Goal: Task Accomplishment & Management: Manage account settings

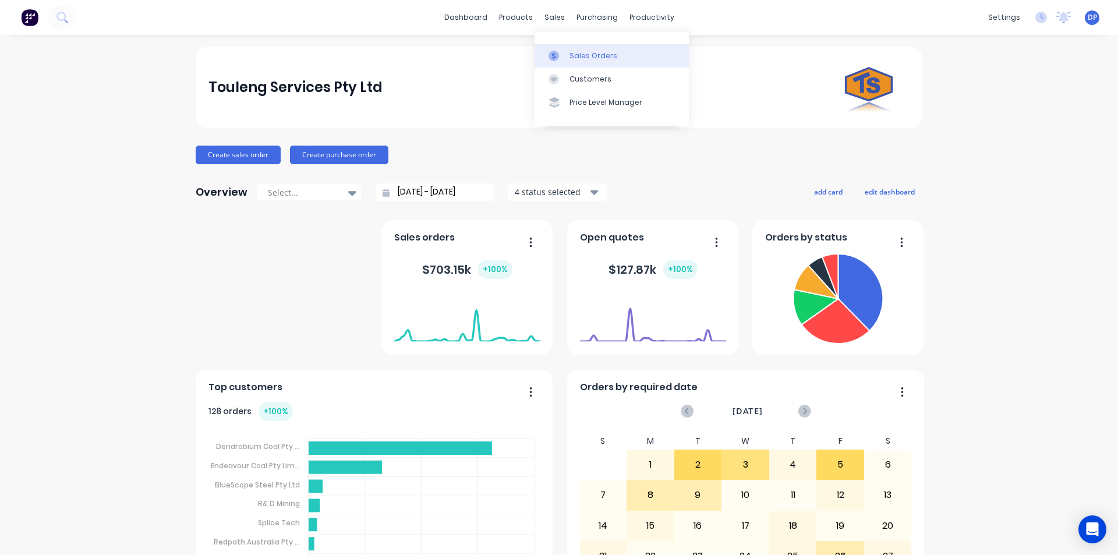
click at [597, 53] on div "Sales Orders" at bounding box center [593, 56] width 48 height 10
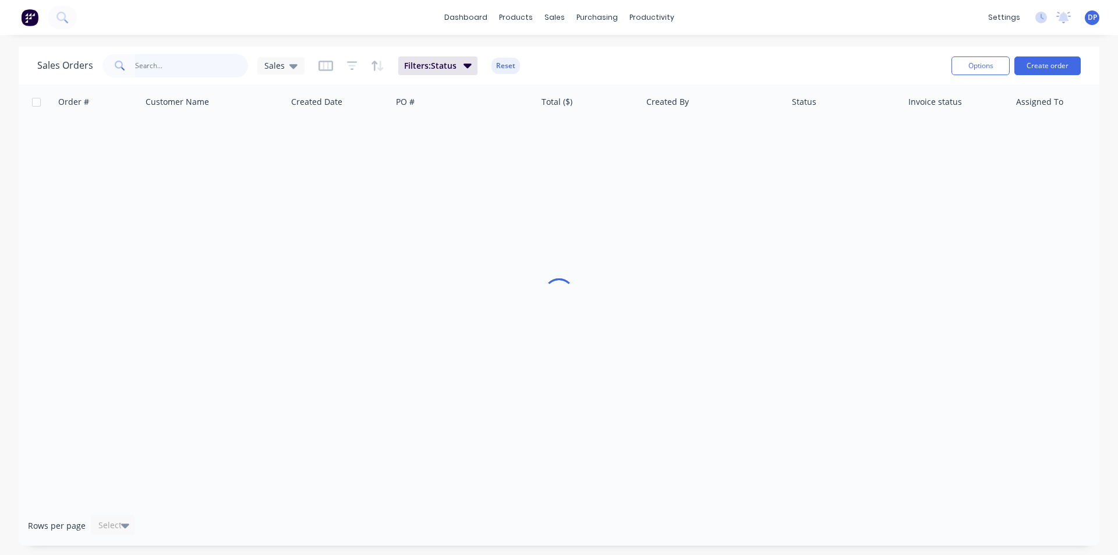
click at [203, 58] on input "text" at bounding box center [192, 65] width 114 height 23
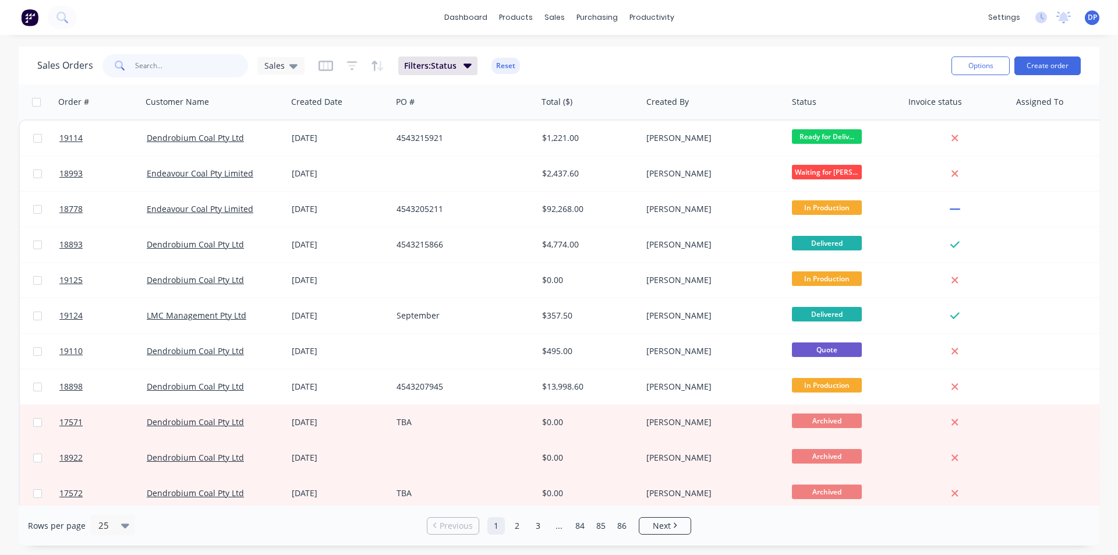
click at [186, 76] on input "text" at bounding box center [192, 65] width 114 height 23
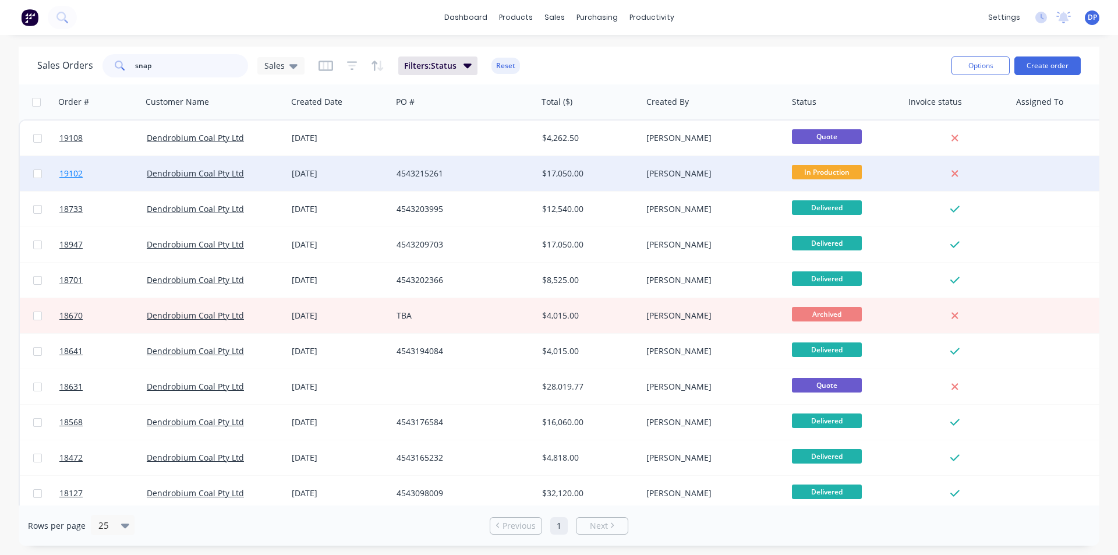
type input "snap"
click at [83, 173] on link "19102" at bounding box center [102, 173] width 87 height 35
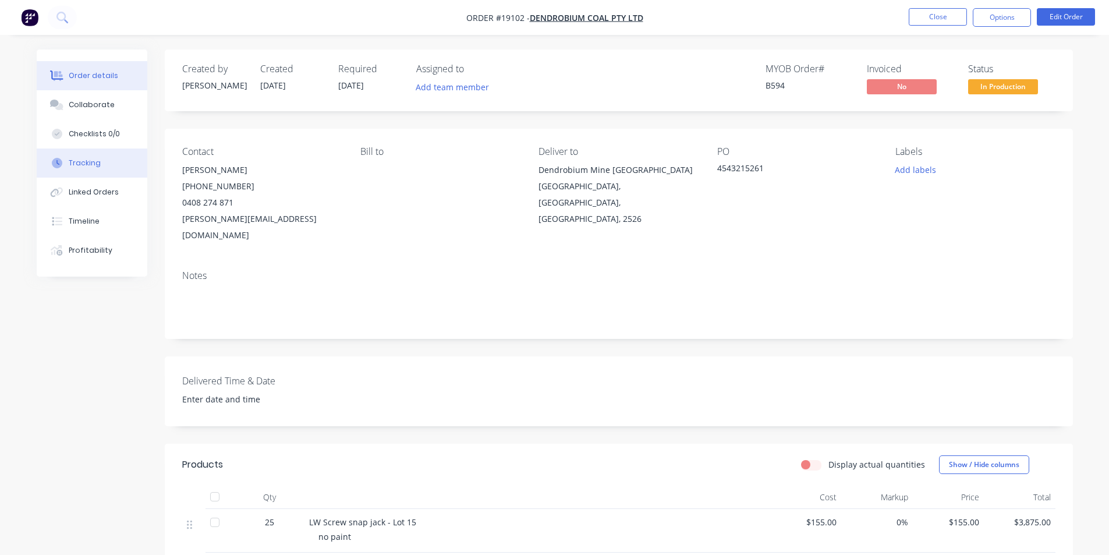
click at [94, 166] on div "Tracking" at bounding box center [85, 163] width 32 height 10
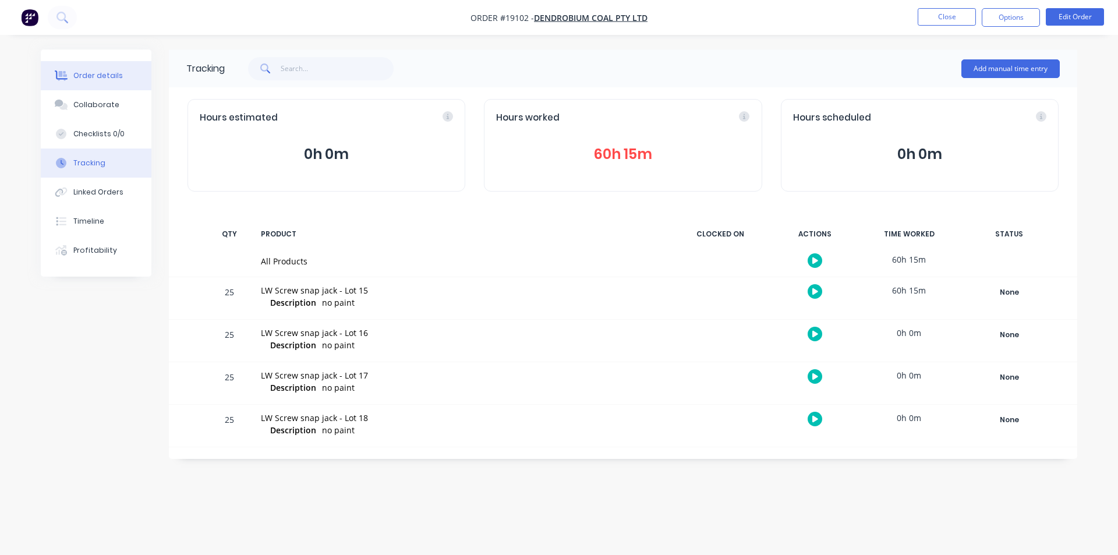
click at [95, 71] on div "Order details" at bounding box center [97, 75] width 49 height 10
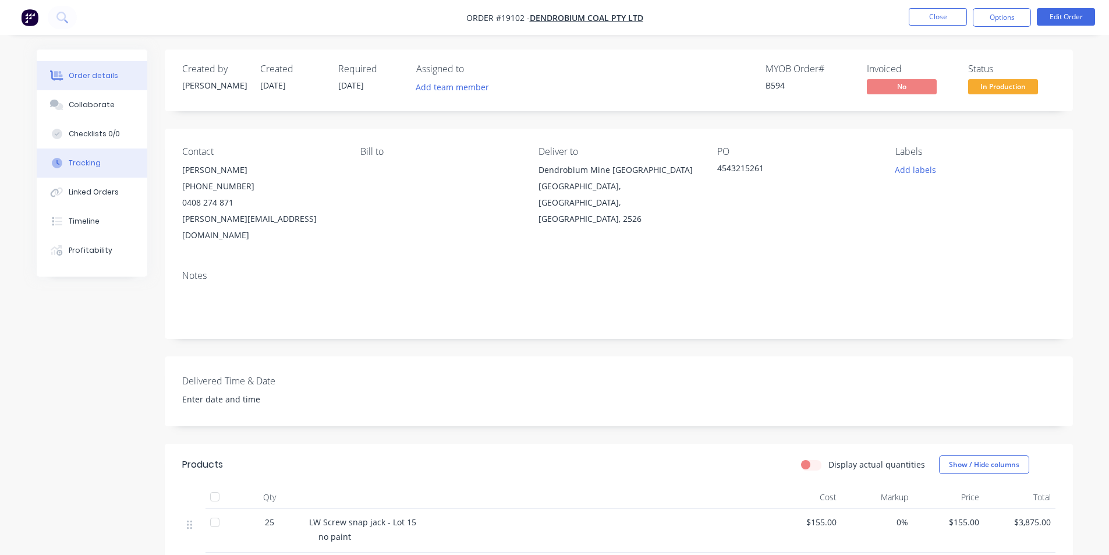
click at [105, 169] on button "Tracking" at bounding box center [92, 162] width 111 height 29
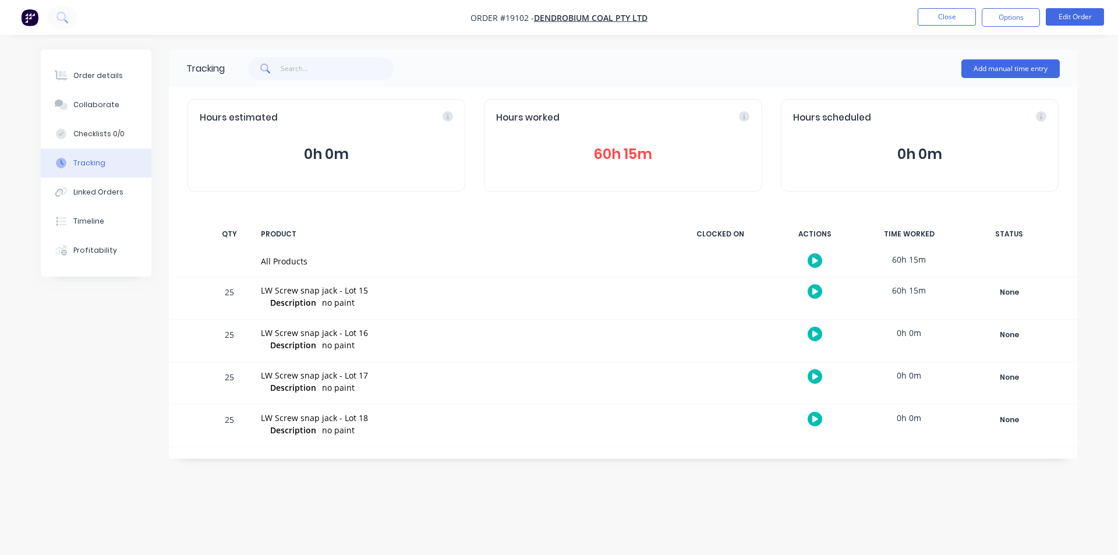
click at [631, 153] on button "60h 15m" at bounding box center [622, 154] width 253 height 22
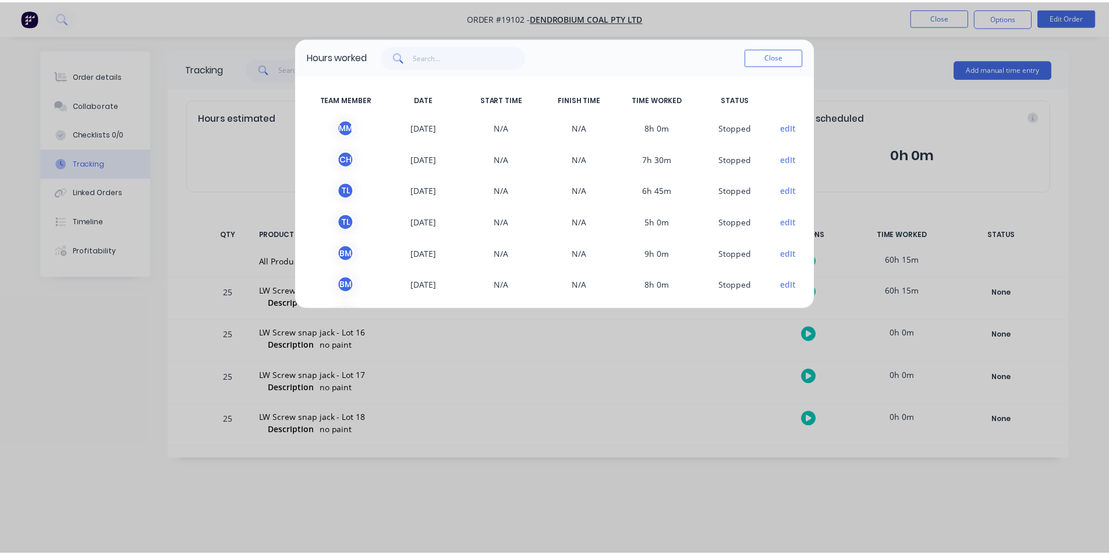
scroll to position [66, 0]
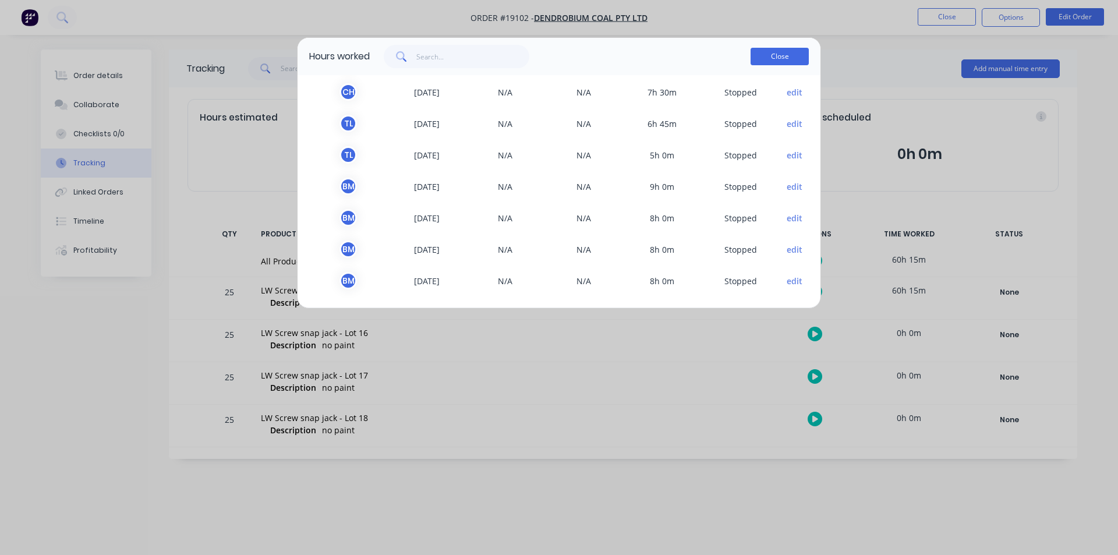
click at [783, 56] on button "Close" at bounding box center [780, 56] width 58 height 17
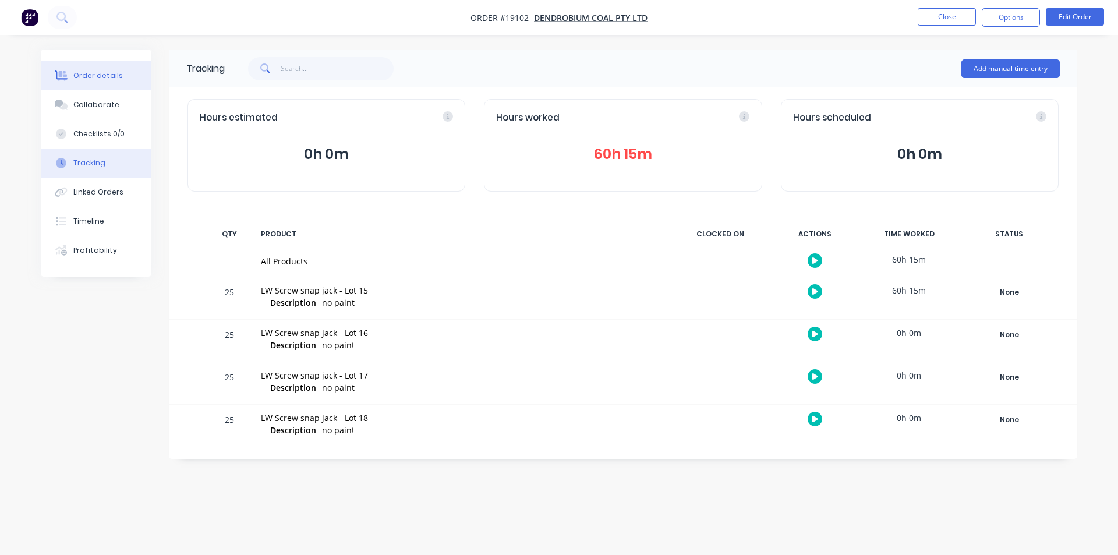
click at [79, 72] on div "Order details" at bounding box center [97, 75] width 49 height 10
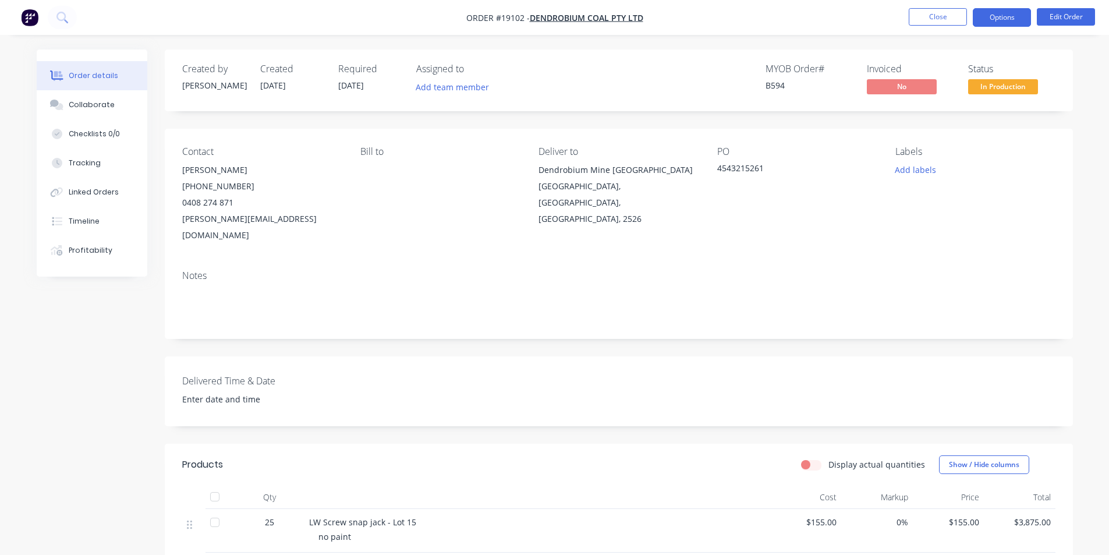
click at [1008, 19] on button "Options" at bounding box center [1002, 17] width 58 height 19
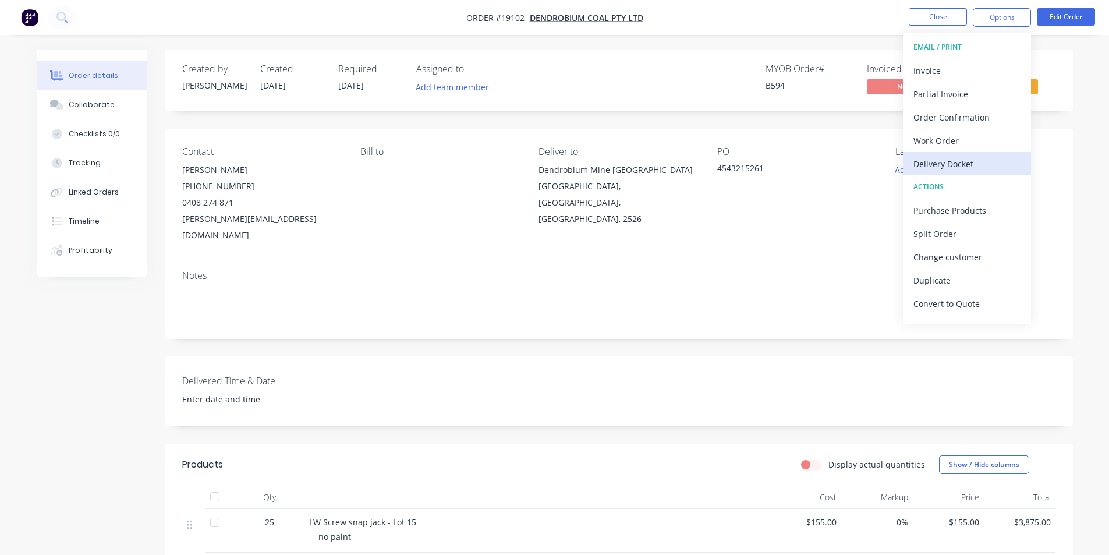
click at [964, 166] on div "Delivery Docket" at bounding box center [967, 163] width 107 height 17
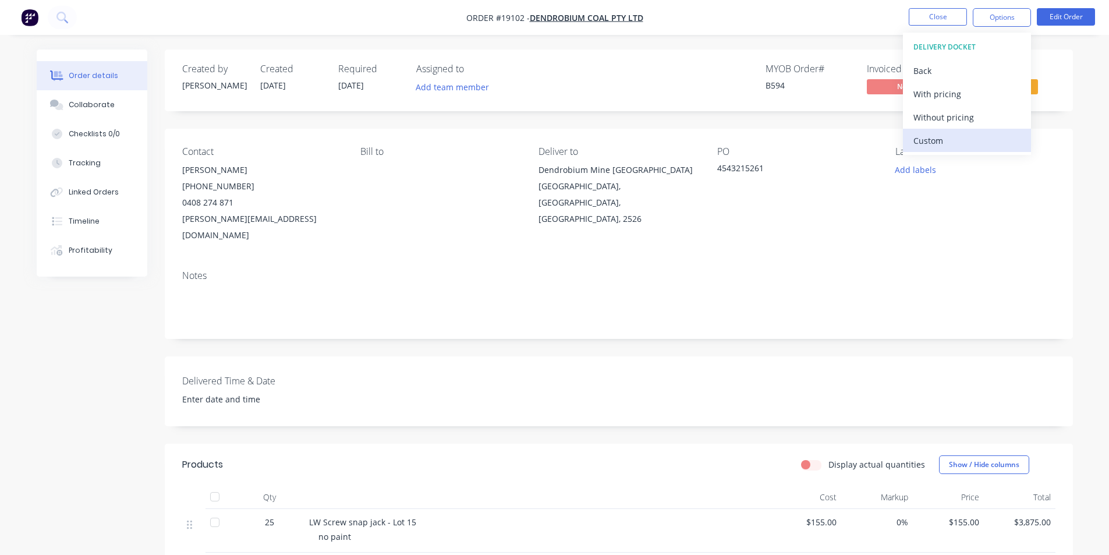
click at [947, 134] on div "Custom" at bounding box center [967, 140] width 107 height 17
click at [947, 114] on div "Without pricing" at bounding box center [967, 117] width 107 height 17
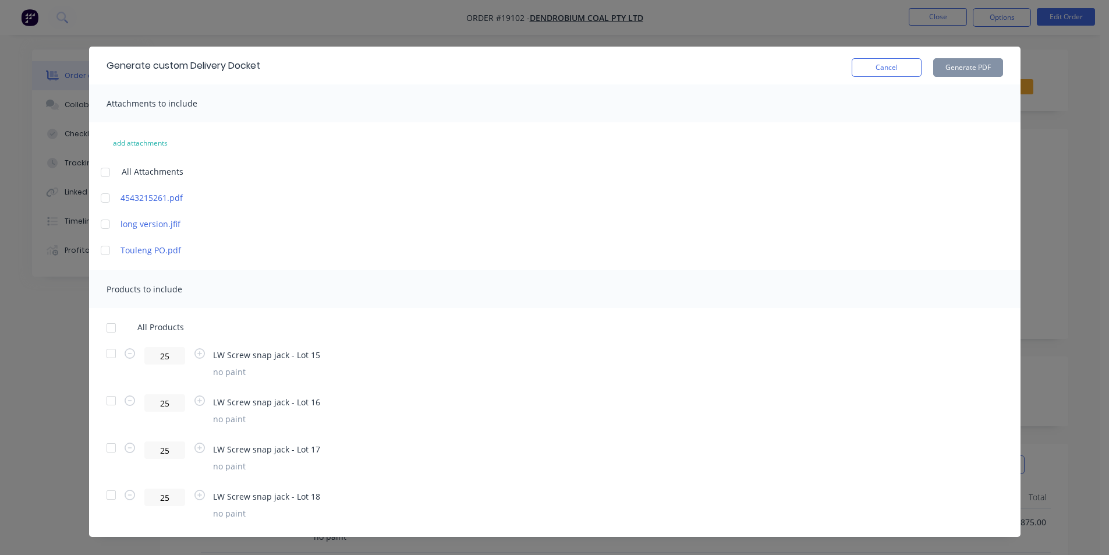
click at [109, 353] on div at bounding box center [111, 353] width 23 height 23
click at [973, 66] on button "Generate PDF" at bounding box center [968, 67] width 70 height 19
click at [882, 73] on button "Cancel" at bounding box center [887, 67] width 70 height 19
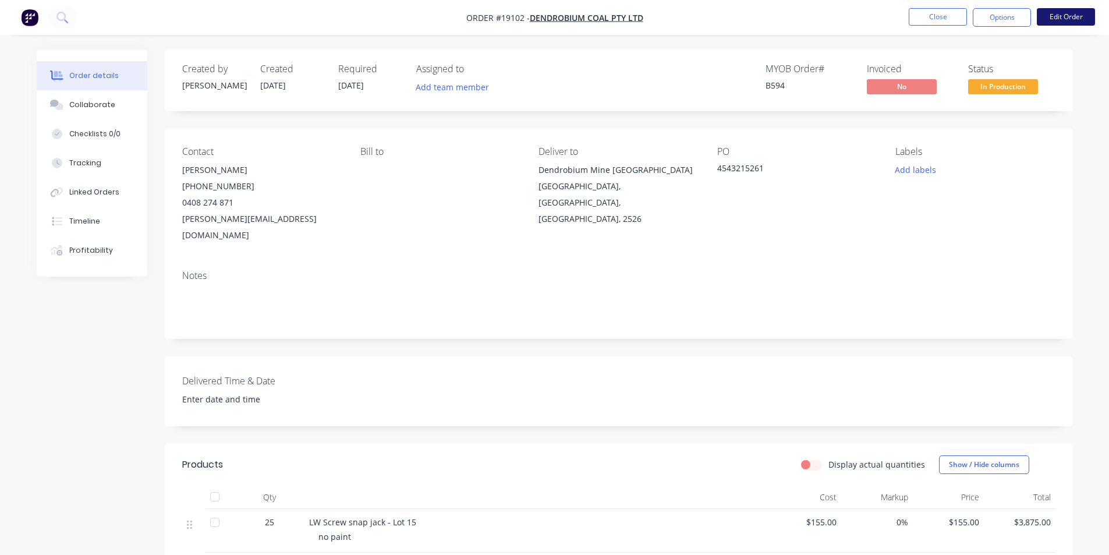
click at [1080, 17] on button "Edit Order" at bounding box center [1066, 16] width 58 height 17
click at [1073, 15] on button "Edit Order" at bounding box center [1066, 16] width 58 height 17
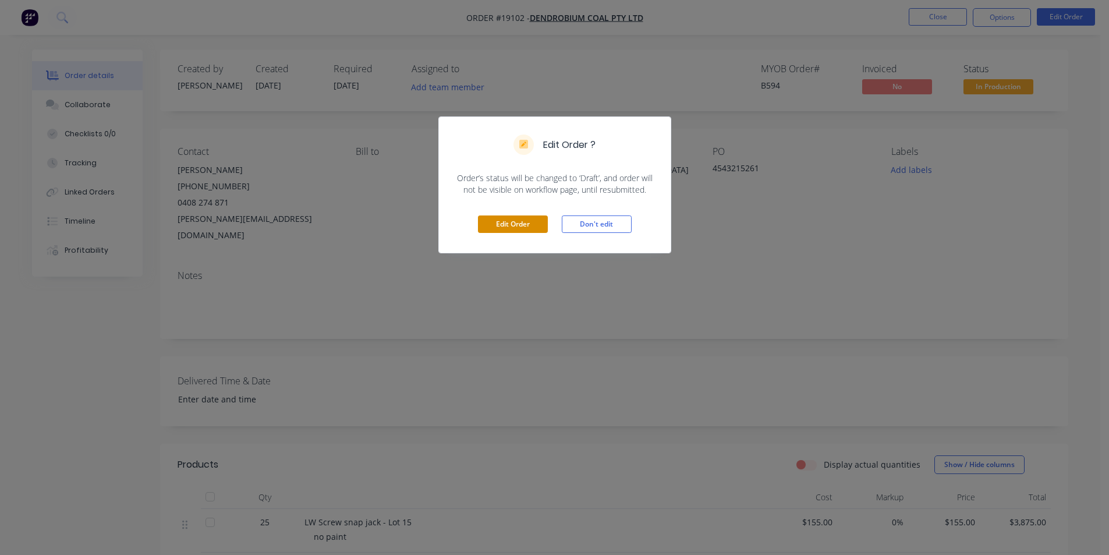
click at [516, 230] on button "Edit Order" at bounding box center [513, 223] width 70 height 17
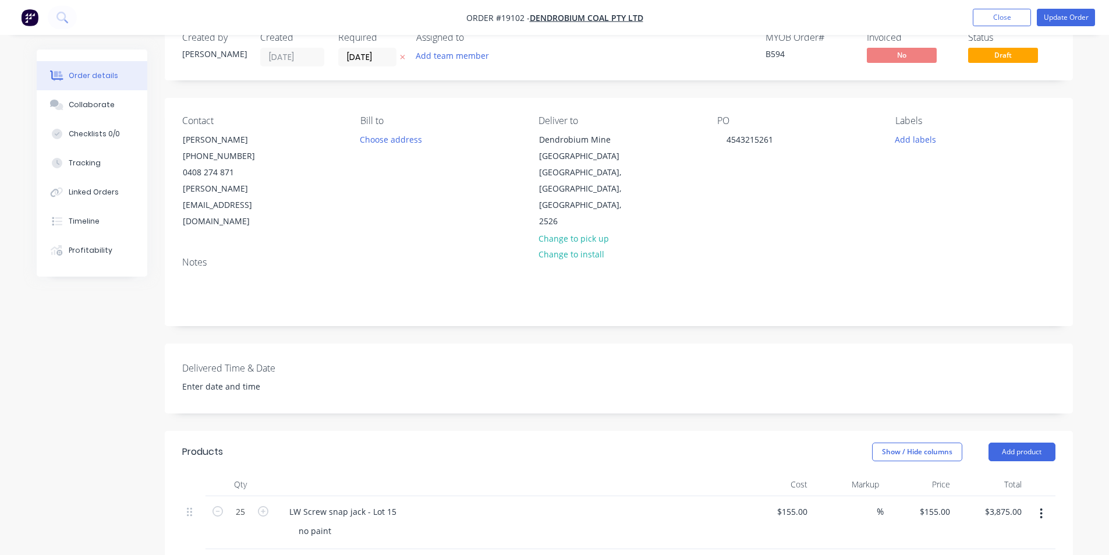
scroll to position [58, 0]
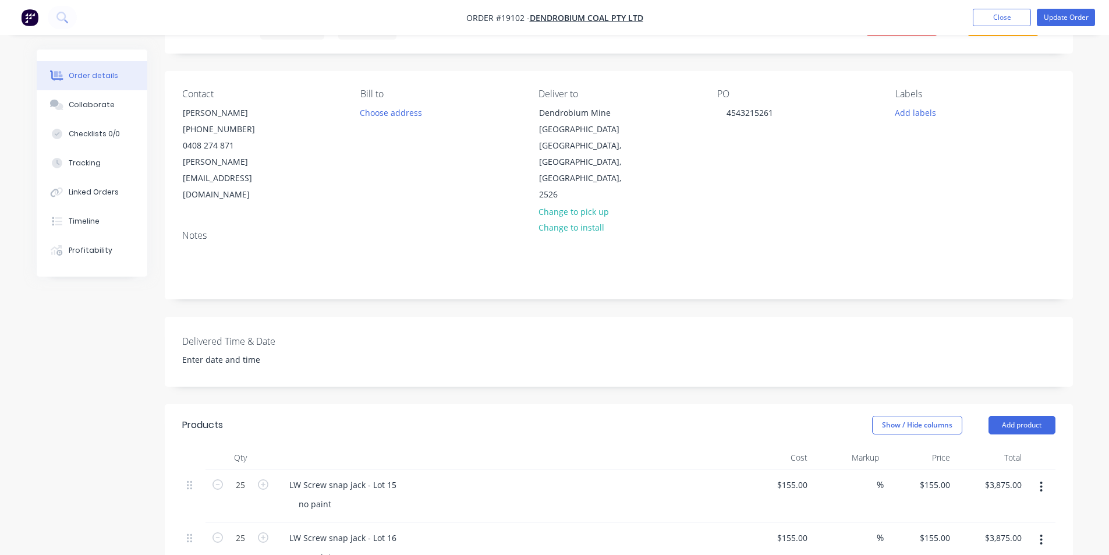
click at [349, 496] on div "no paint" at bounding box center [512, 504] width 447 height 17
click at [335, 496] on div "no paint" at bounding box center [314, 504] width 51 height 17
click at [1062, 15] on button "Update Order" at bounding box center [1066, 17] width 58 height 17
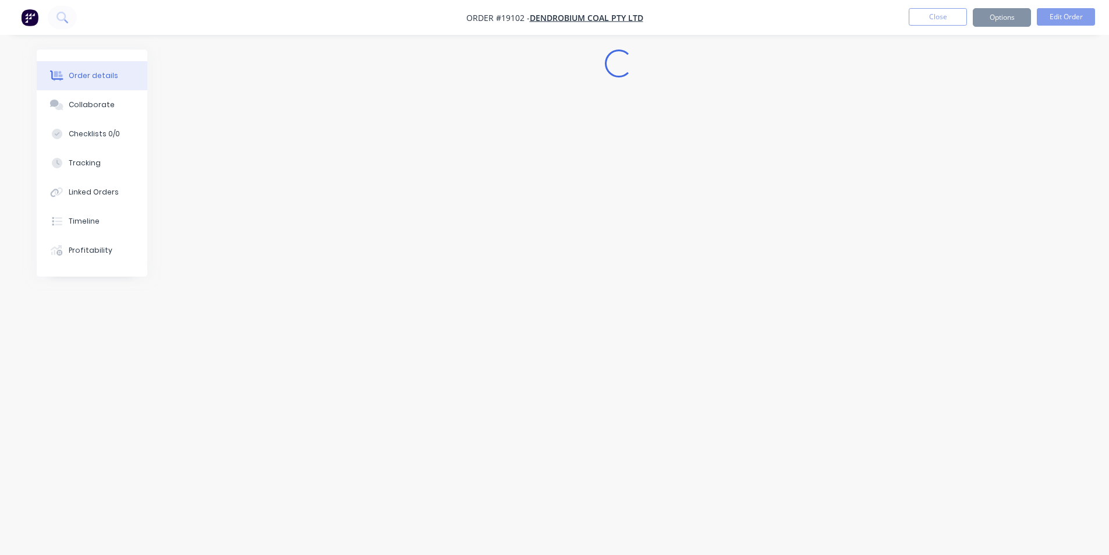
scroll to position [0, 0]
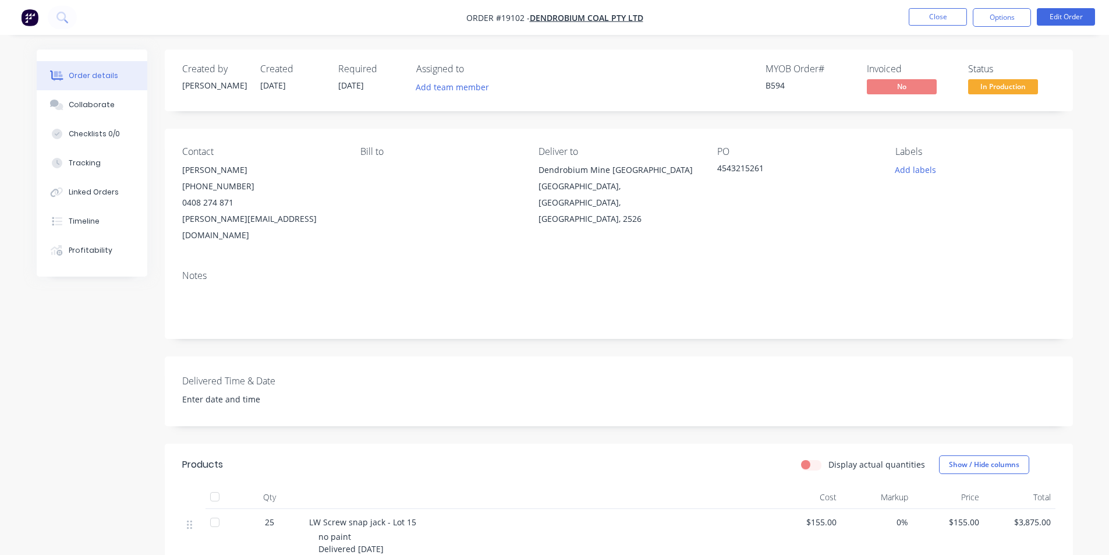
click at [37, 13] on img "button" at bounding box center [29, 17] width 17 height 17
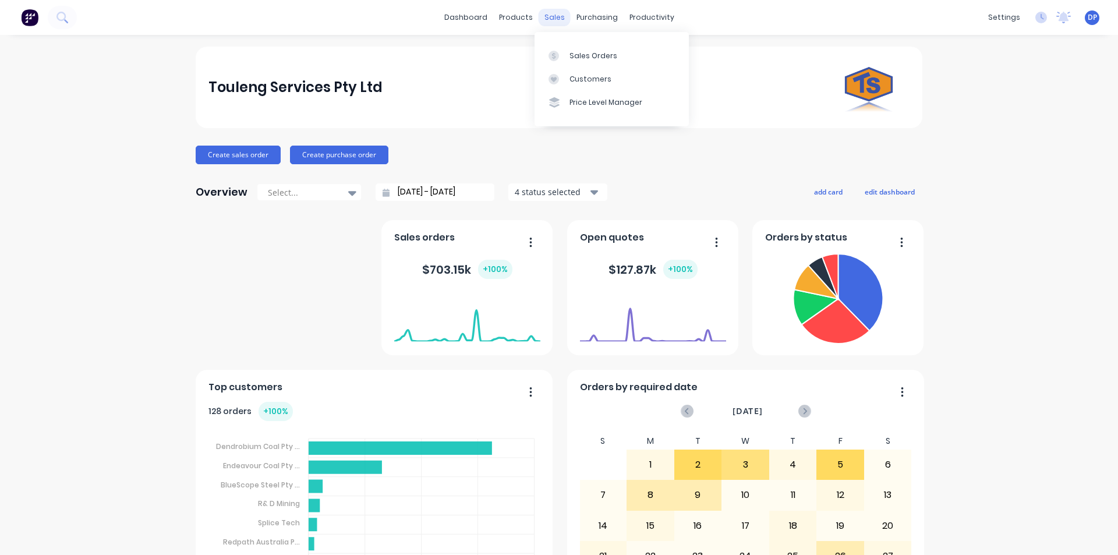
click at [547, 15] on div "sales" at bounding box center [555, 17] width 32 height 17
click at [588, 55] on div "Sales Orders" at bounding box center [593, 56] width 48 height 10
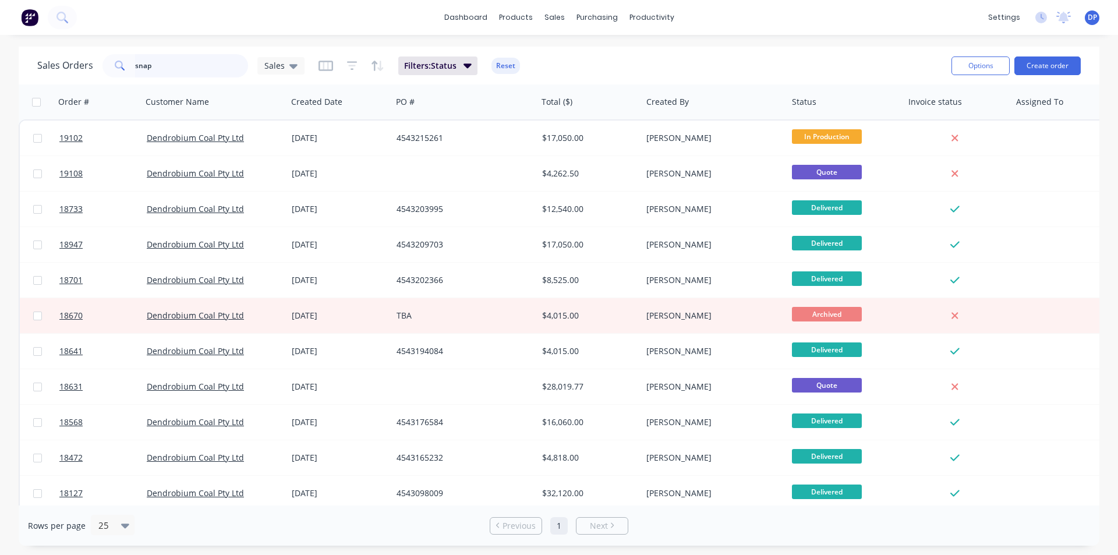
click at [185, 61] on input "snap" at bounding box center [192, 65] width 114 height 23
drag, startPoint x: 176, startPoint y: 68, endPoint x: 67, endPoint y: 69, distance: 109.5
click at [67, 69] on div "Sales Orders snap Sales" at bounding box center [170, 65] width 267 height 23
paste input "4543205211"
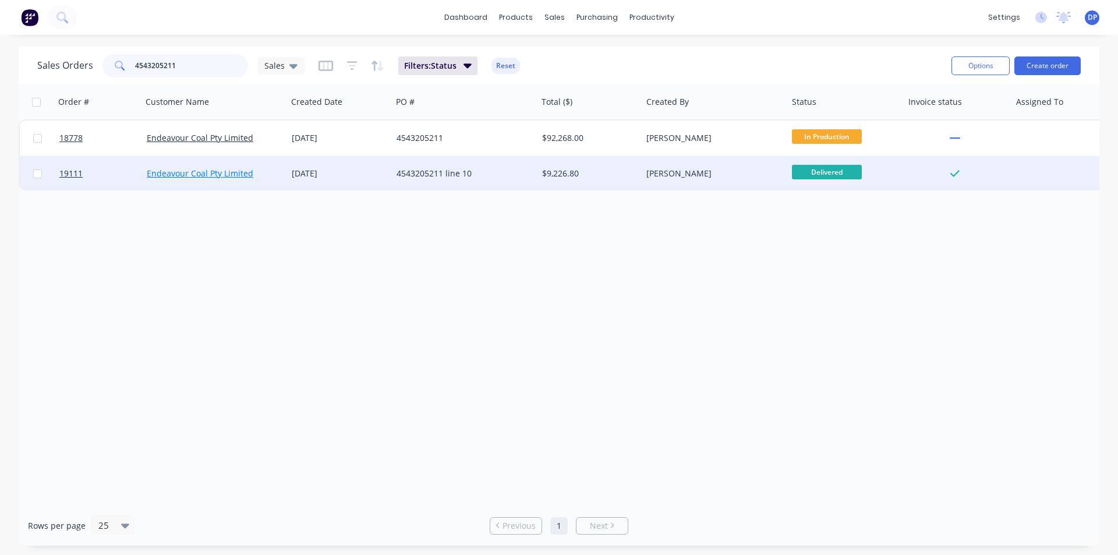
type input "4543205211"
click at [215, 175] on link "Endeavour Coal Pty Limited" at bounding box center [200, 173] width 107 height 11
click at [72, 171] on span "19111" at bounding box center [70, 174] width 23 height 12
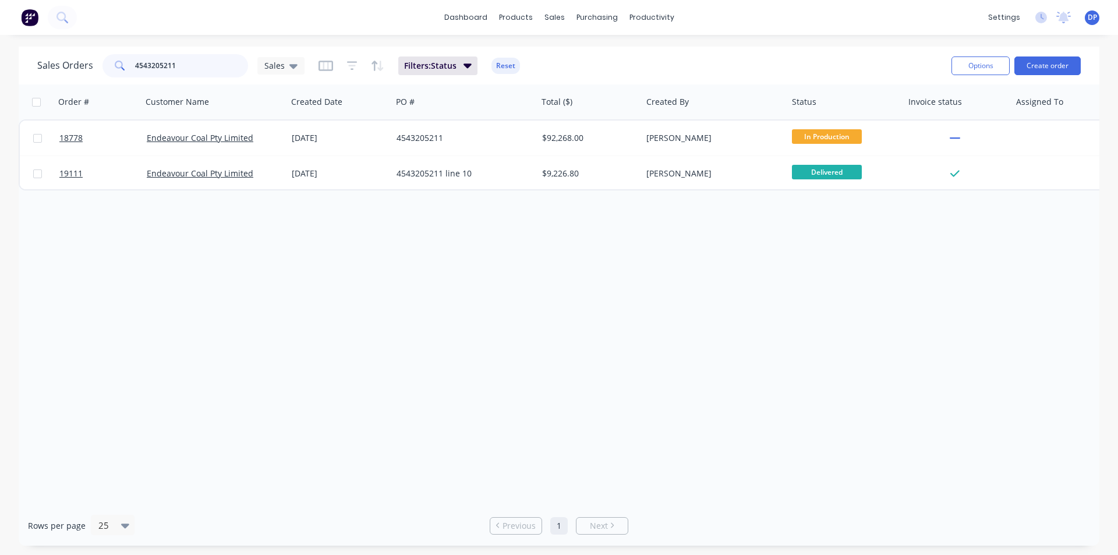
drag, startPoint x: 195, startPoint y: 68, endPoint x: 0, endPoint y: 72, distance: 195.1
click at [0, 72] on div "Sales Orders 4543205211 Sales Filters: Status Reset Options Create order Order …" at bounding box center [559, 296] width 1118 height 499
type input "\"
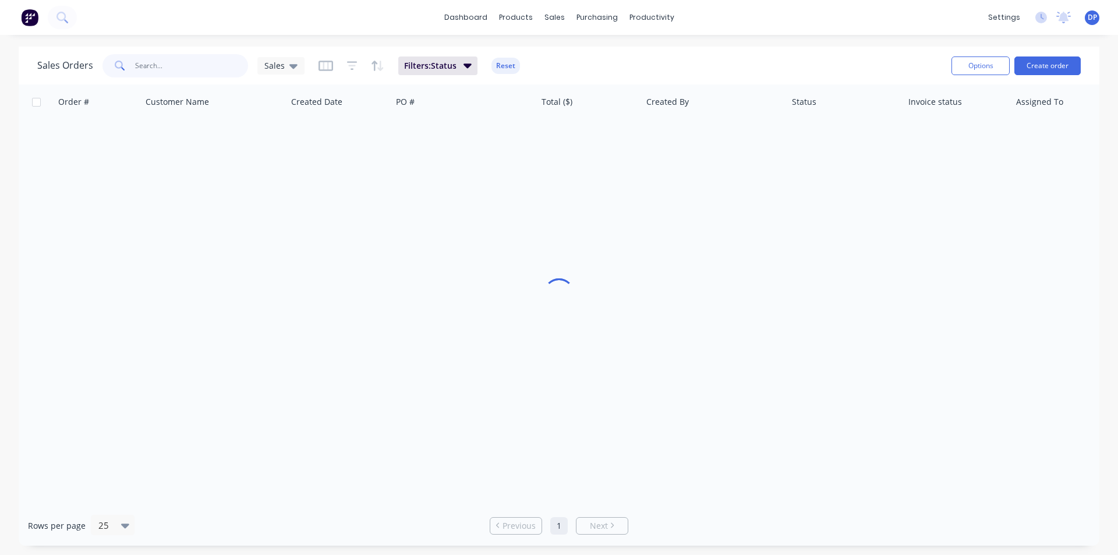
paste input "4543215866"
type input "4543215866"
click at [27, 19] on img at bounding box center [29, 17] width 17 height 17
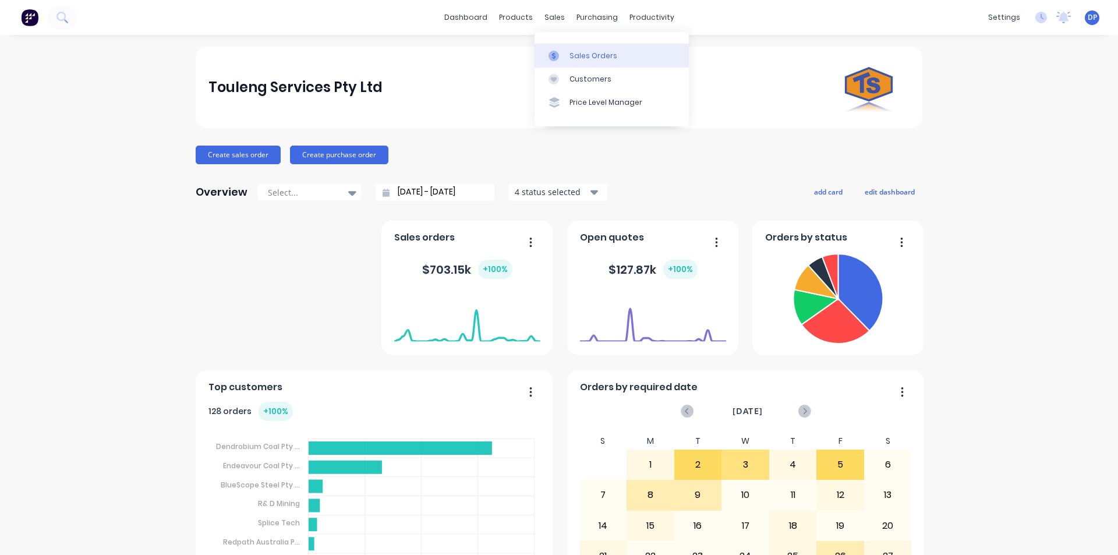
click at [607, 61] on link "Sales Orders" at bounding box center [612, 55] width 154 height 23
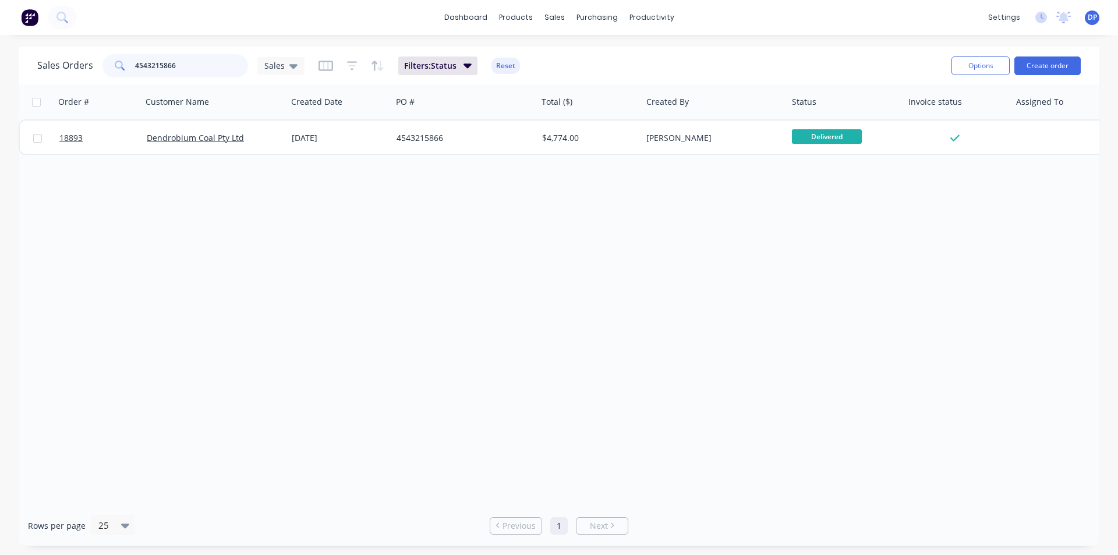
drag, startPoint x: 196, startPoint y: 66, endPoint x: 96, endPoint y: 65, distance: 99.6
click at [96, 65] on div "Sales Orders 4543215866 Sales" at bounding box center [170, 65] width 267 height 23
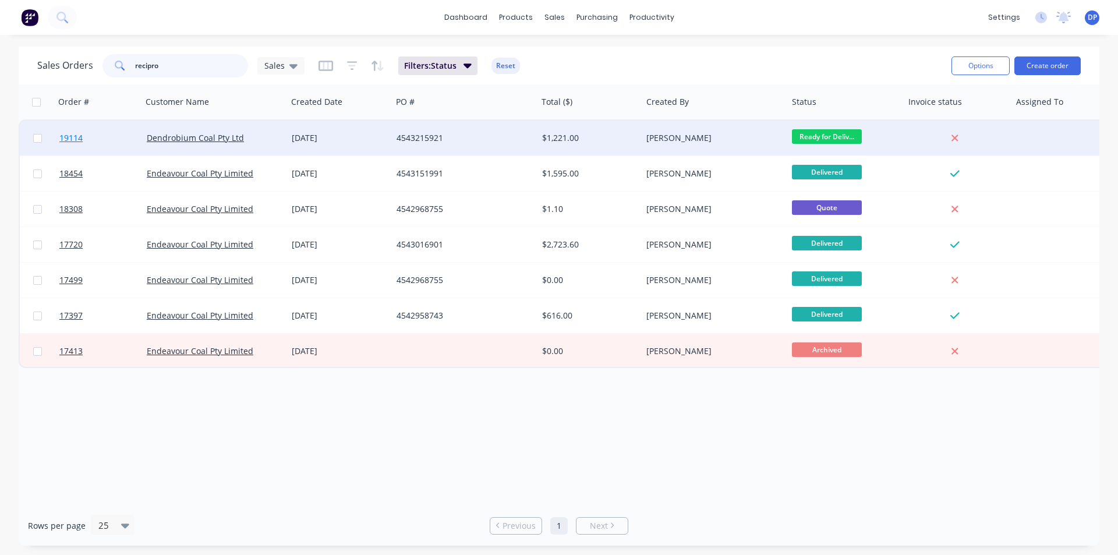
type input "recipro"
click at [74, 135] on span "19114" at bounding box center [70, 138] width 23 height 12
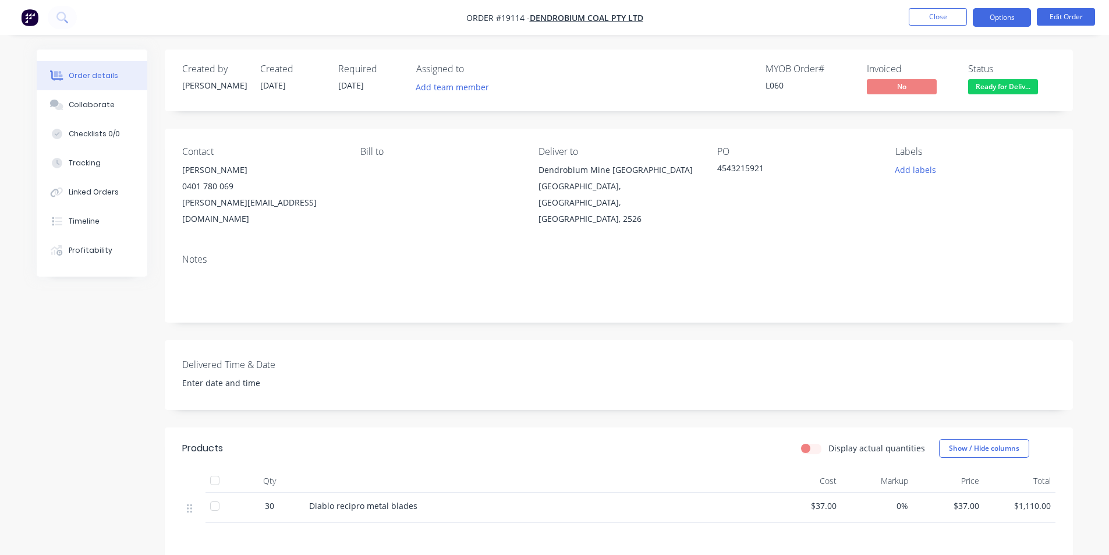
click at [1000, 24] on button "Options" at bounding box center [1002, 17] width 58 height 19
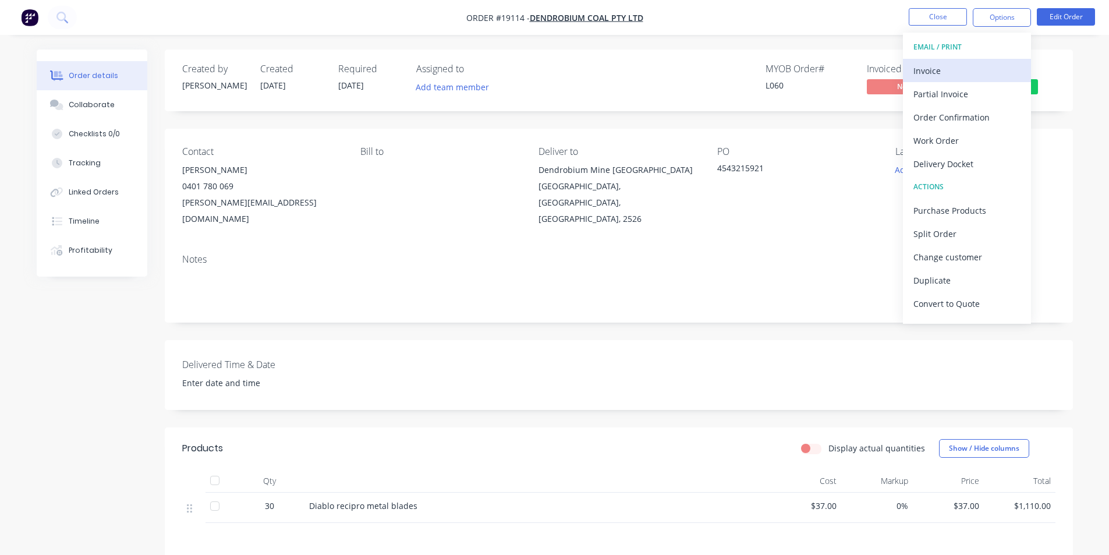
click at [967, 60] on button "Invoice" at bounding box center [967, 70] width 128 height 23
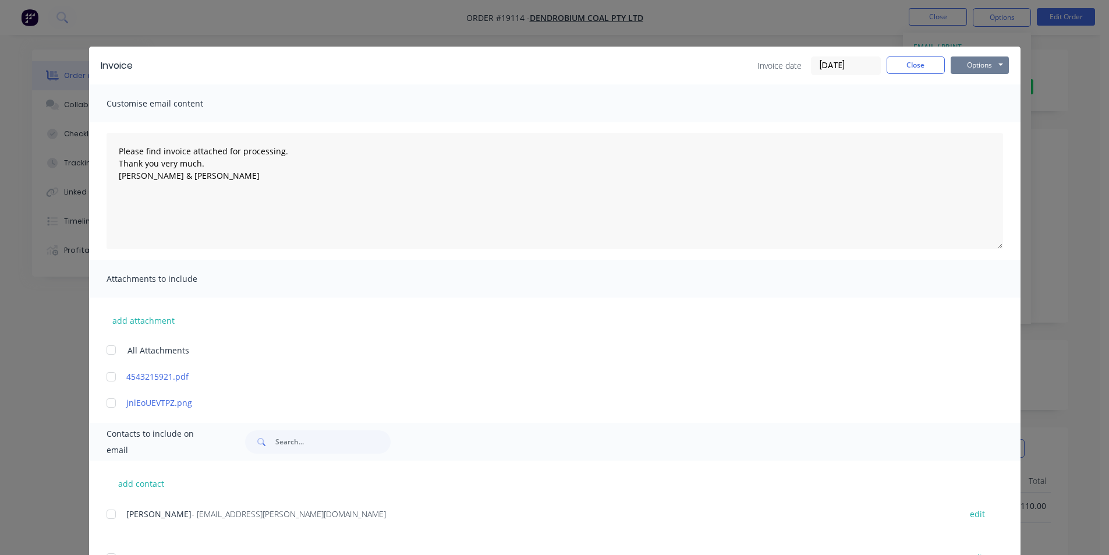
click at [968, 66] on button "Options" at bounding box center [980, 64] width 58 height 17
click at [992, 98] on button "Print" at bounding box center [988, 104] width 75 height 19
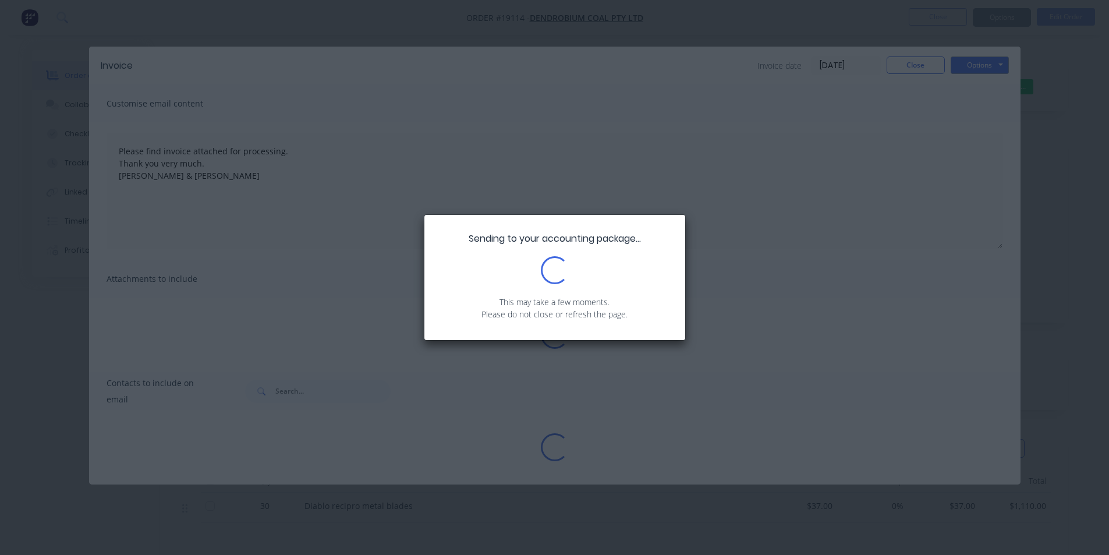
type textarea "Please find invoice attached for processing. Thank you very much. [PERSON_NAME]…"
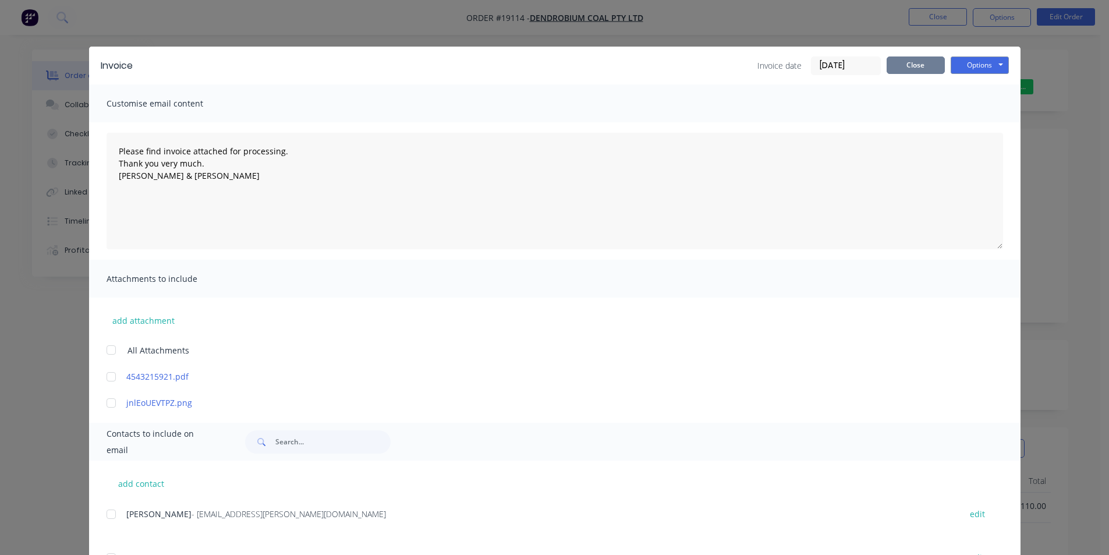
click at [911, 57] on button "Close" at bounding box center [916, 64] width 58 height 17
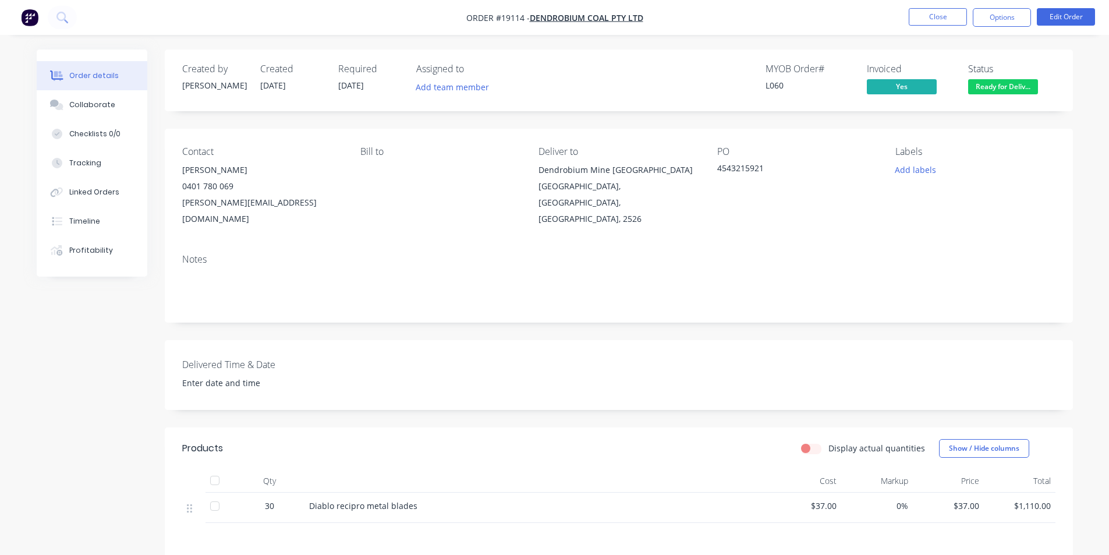
click at [1027, 93] on span "Ready for Deliv..." at bounding box center [1003, 86] width 70 height 15
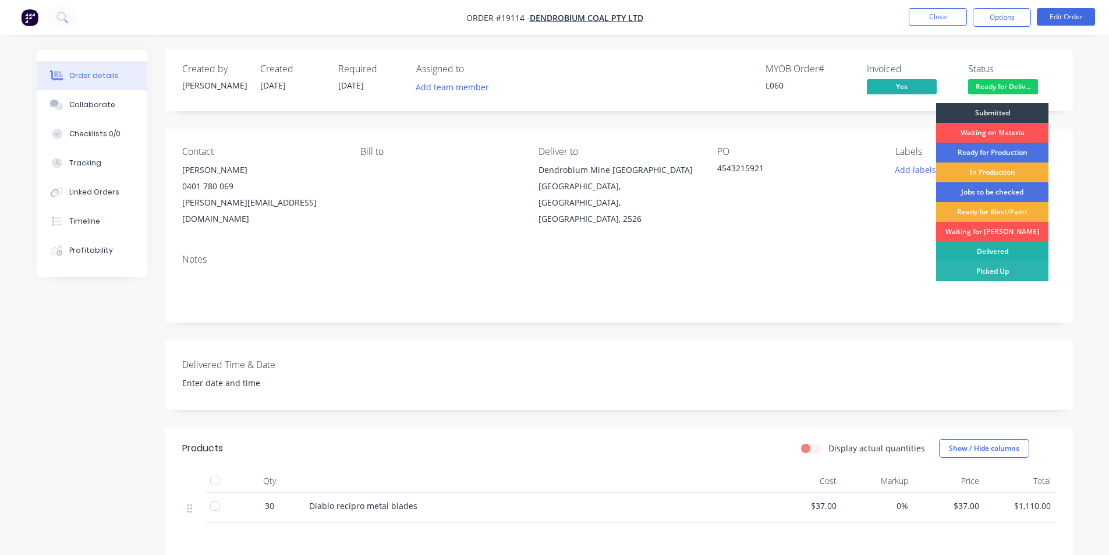
click at [987, 248] on div "Delivered" at bounding box center [992, 252] width 112 height 20
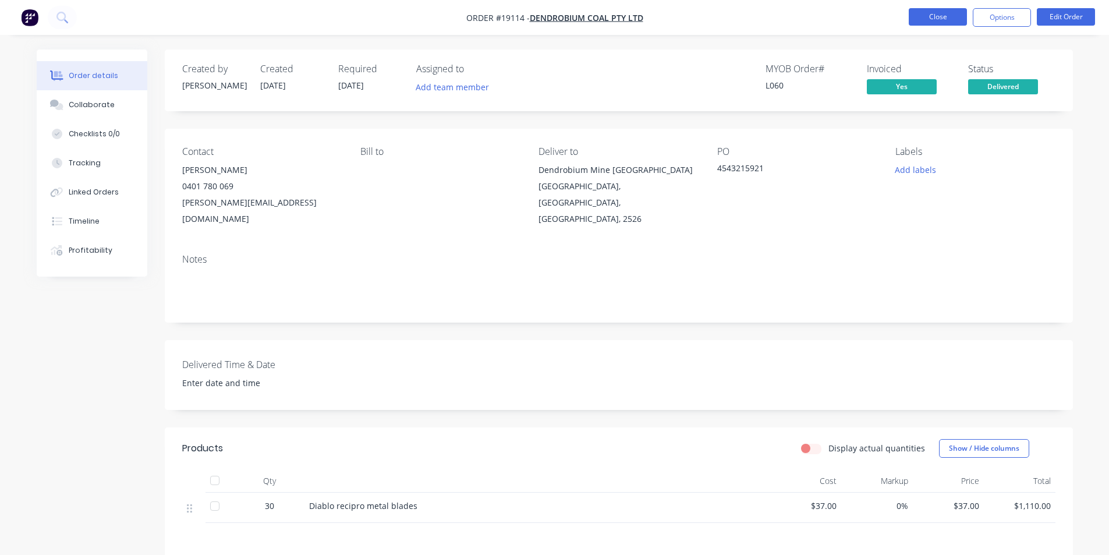
click at [956, 12] on button "Close" at bounding box center [938, 16] width 58 height 17
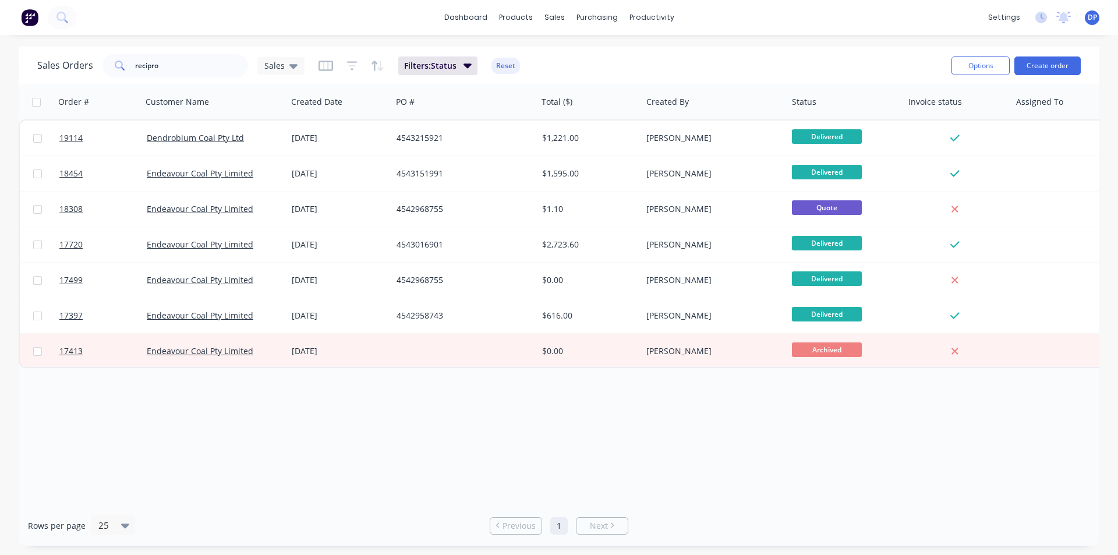
click at [25, 15] on img at bounding box center [29, 17] width 17 height 17
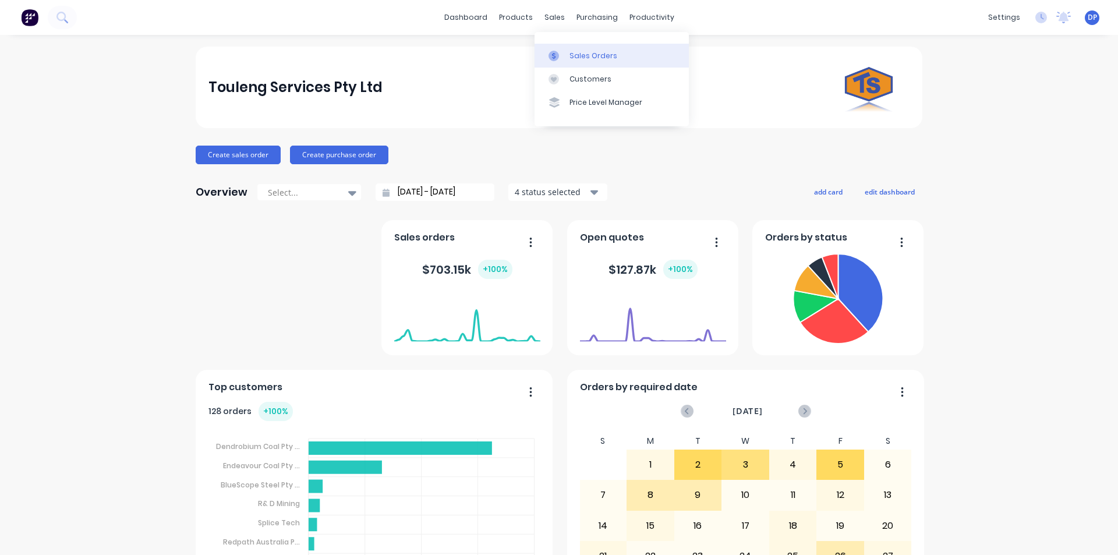
click at [591, 55] on div "Sales Orders" at bounding box center [593, 56] width 48 height 10
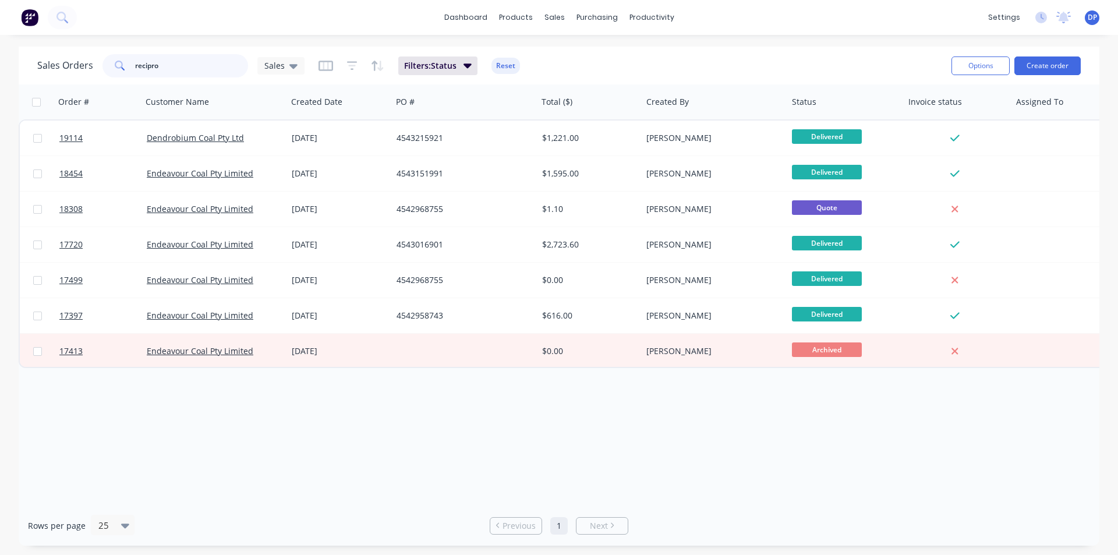
click at [183, 74] on input "recipro" at bounding box center [192, 65] width 114 height 23
drag, startPoint x: 183, startPoint y: 70, endPoint x: 107, endPoint y: 74, distance: 76.9
click at [107, 74] on div "recipro" at bounding box center [175, 65] width 146 height 23
click at [107, 74] on span at bounding box center [118, 65] width 33 height 23
drag, startPoint x: 188, startPoint y: 66, endPoint x: 42, endPoint y: 65, distance: 146.2
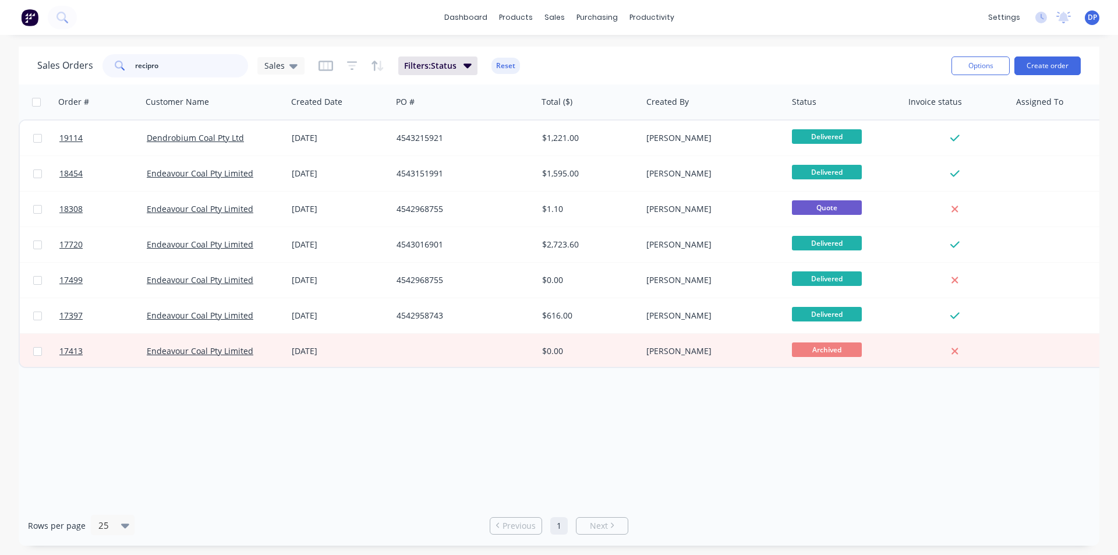
click at [42, 65] on div "Sales Orders recipro Sales" at bounding box center [170, 65] width 267 height 23
click at [42, 65] on h1 "Sales Orders" at bounding box center [65, 65] width 56 height 11
click at [195, 70] on input "recipro" at bounding box center [192, 65] width 114 height 23
type input "r"
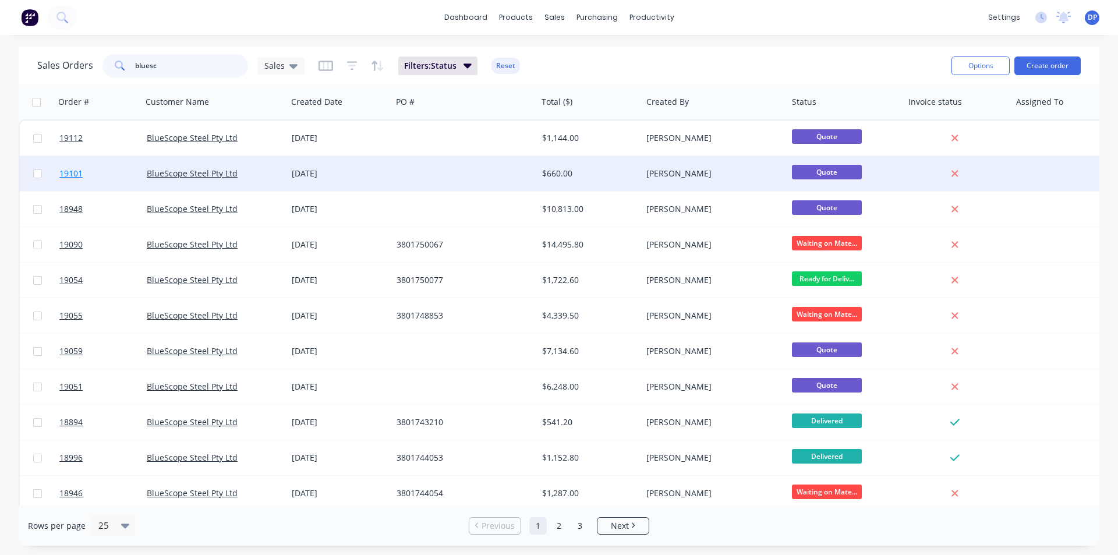
type input "bluesc"
click at [80, 172] on span "19101" at bounding box center [70, 174] width 23 height 12
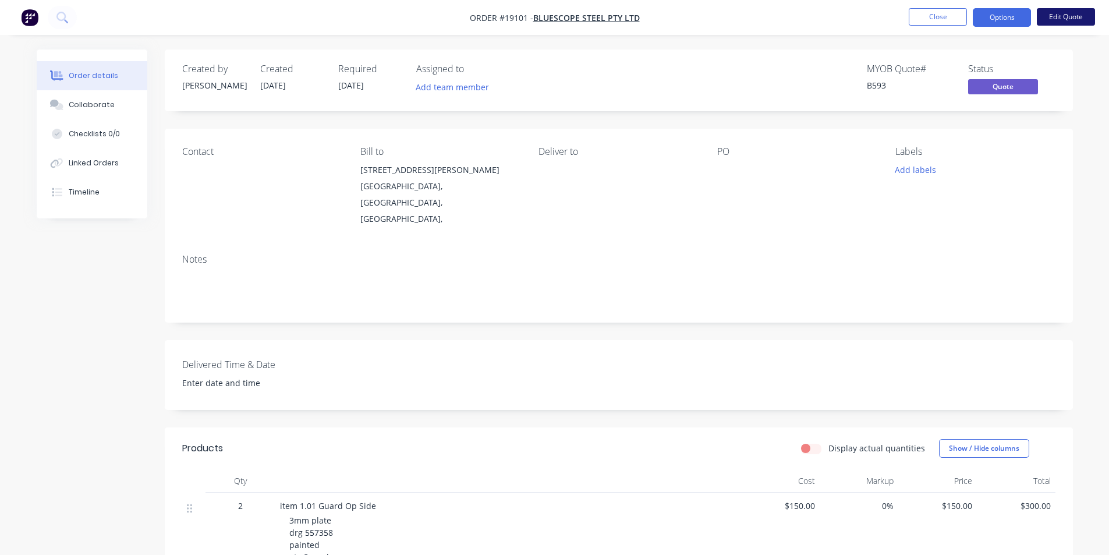
click at [1061, 16] on button "Edit Quote" at bounding box center [1066, 16] width 58 height 17
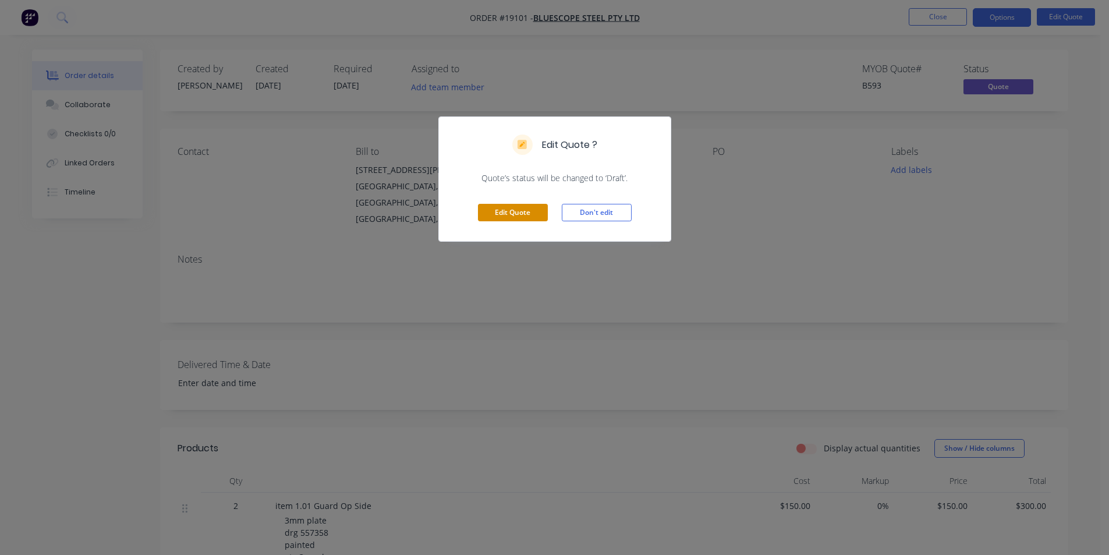
click at [511, 210] on button "Edit Quote" at bounding box center [513, 212] width 70 height 17
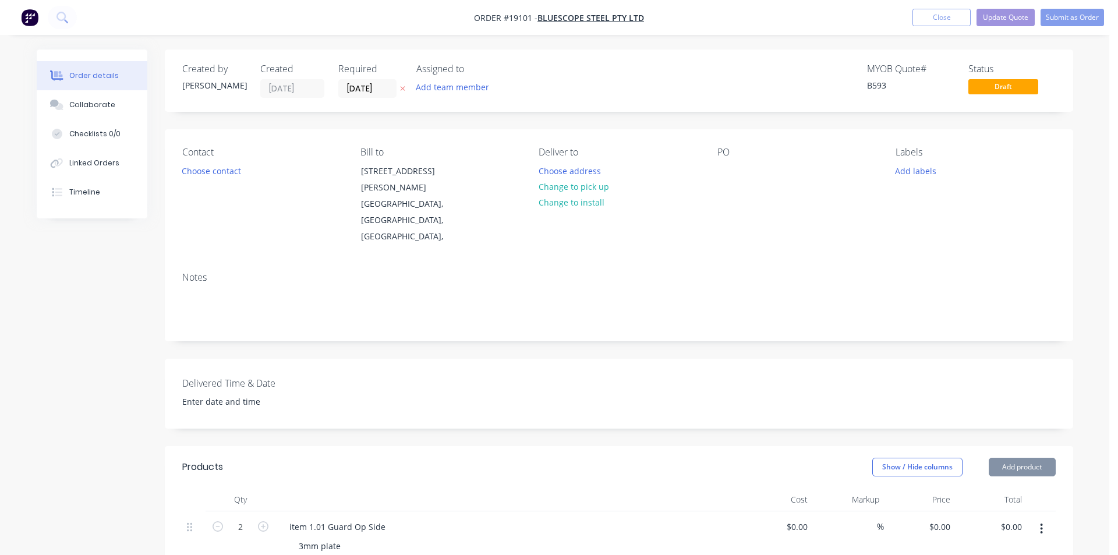
type input "$150.00"
type input "$300.00"
type input "$150.00"
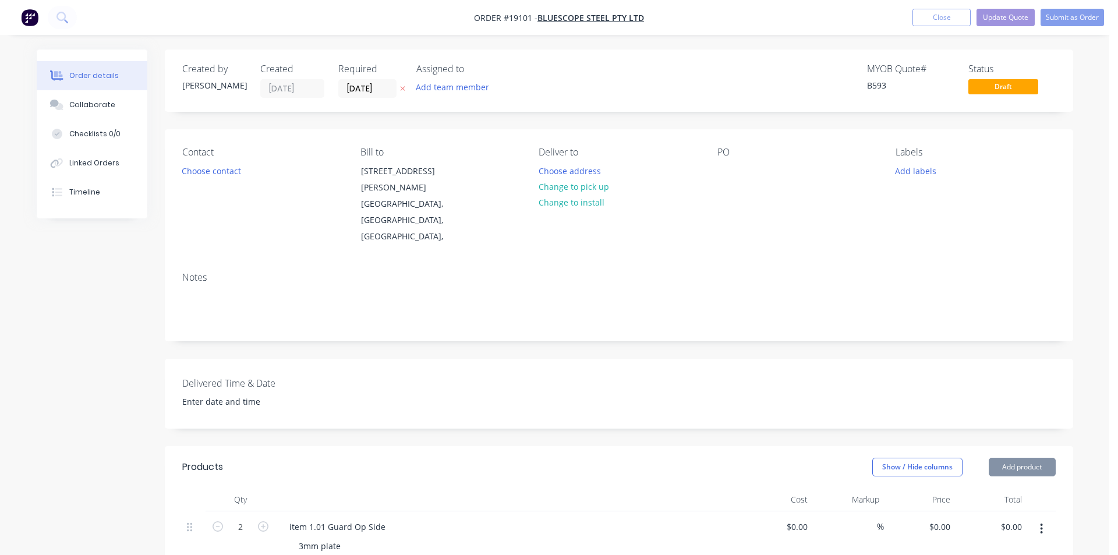
type input "$300.00"
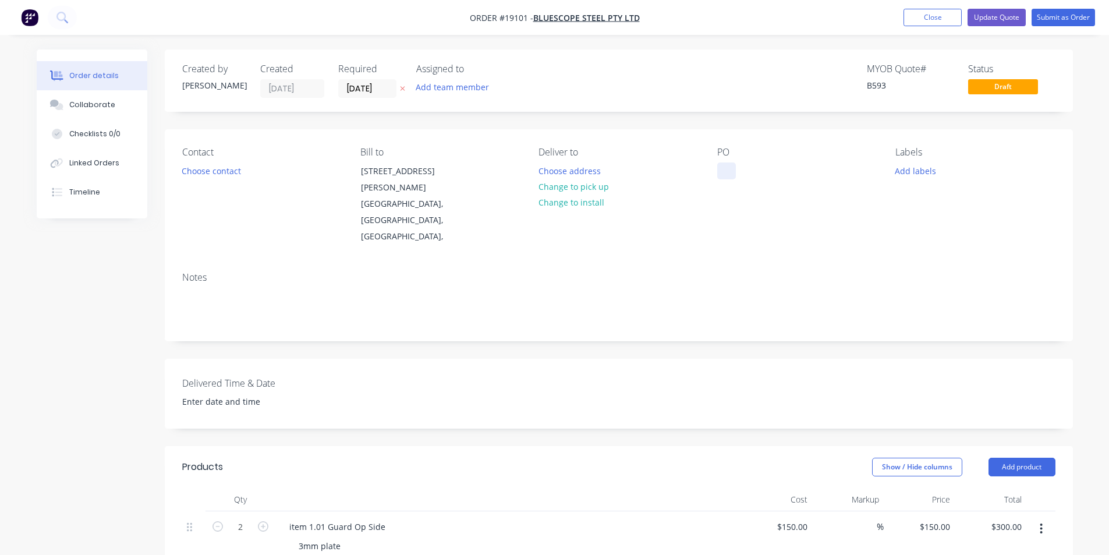
click at [728, 165] on div at bounding box center [726, 170] width 19 height 17
click at [849, 181] on div "PO 3801752263" at bounding box center [797, 196] width 160 height 98
click at [1074, 15] on button "Submit as Order" at bounding box center [1063, 17] width 63 height 17
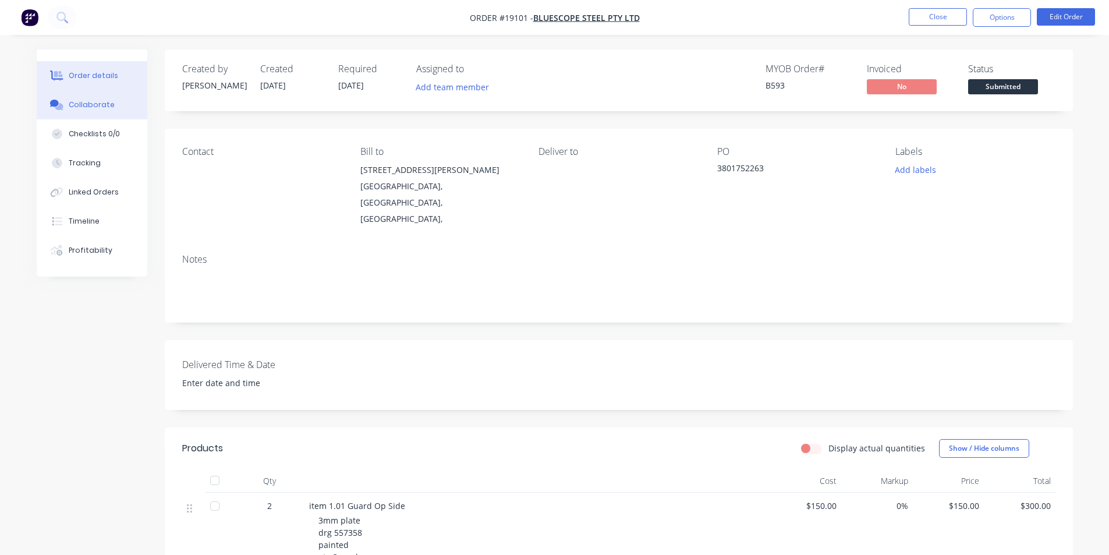
click at [112, 112] on button "Collaborate" at bounding box center [92, 104] width 111 height 29
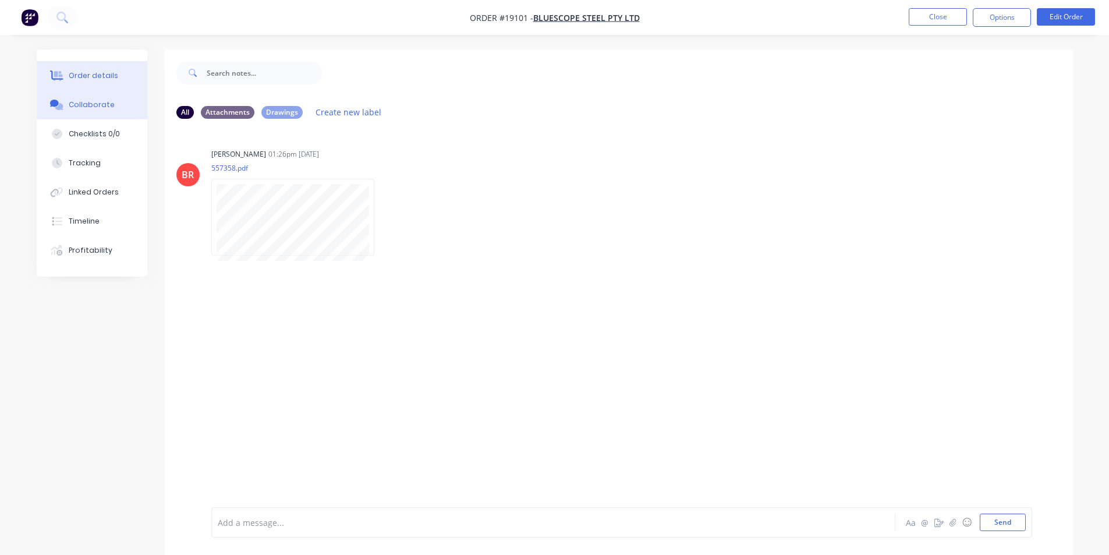
click at [109, 81] on button "Order details" at bounding box center [92, 75] width 111 height 29
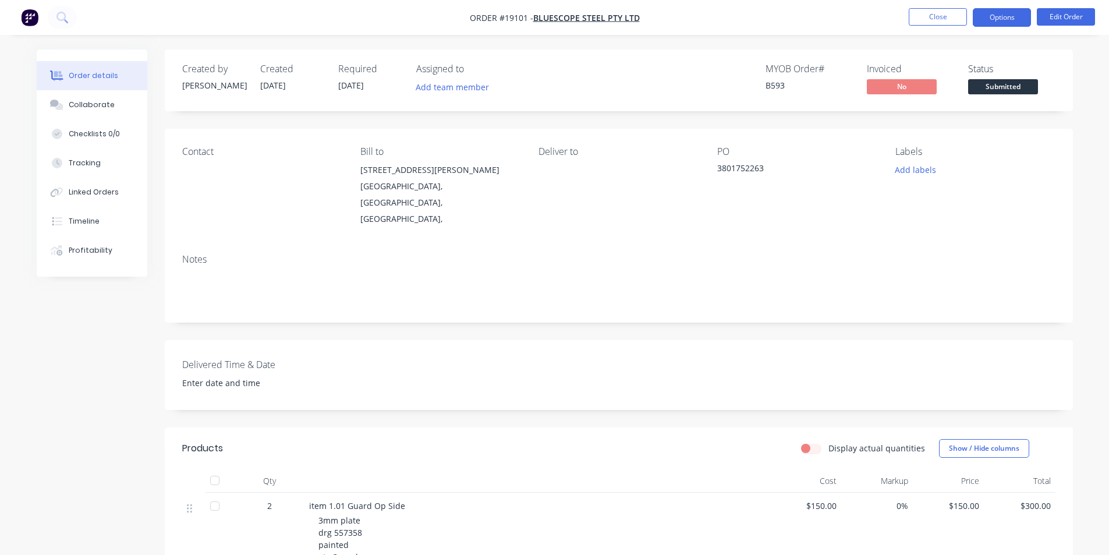
click at [997, 20] on button "Options" at bounding box center [1002, 17] width 58 height 19
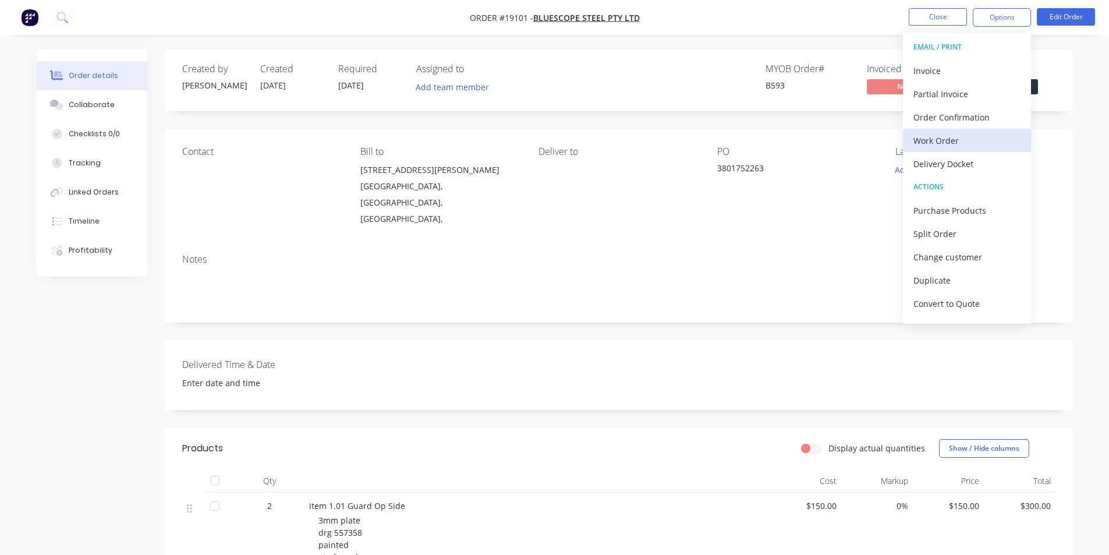
click at [955, 144] on div "Work Order" at bounding box center [967, 140] width 107 height 17
click at [953, 144] on div "Custom" at bounding box center [967, 140] width 107 height 17
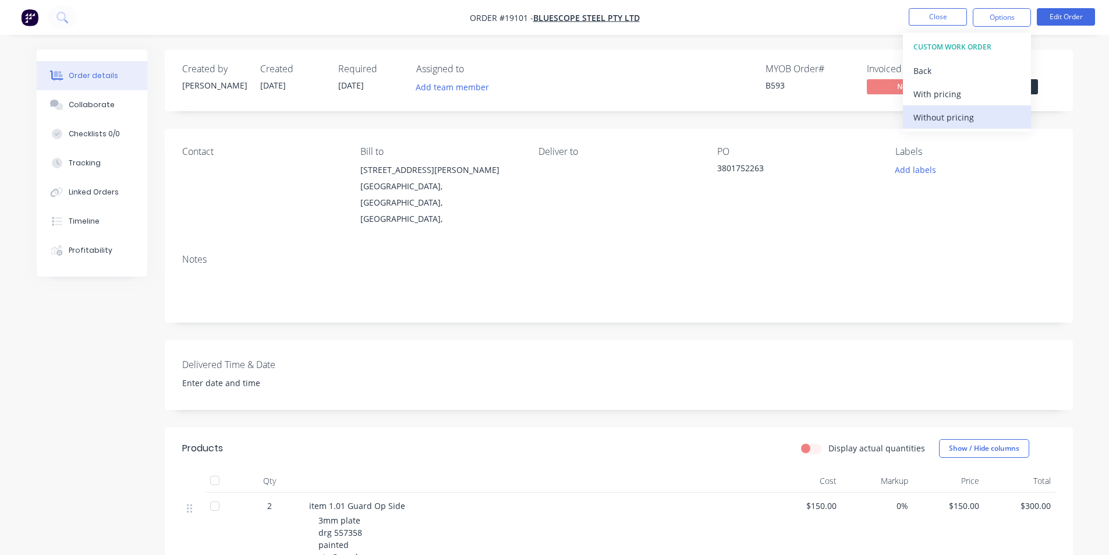
click at [947, 121] on div "Without pricing" at bounding box center [967, 117] width 107 height 17
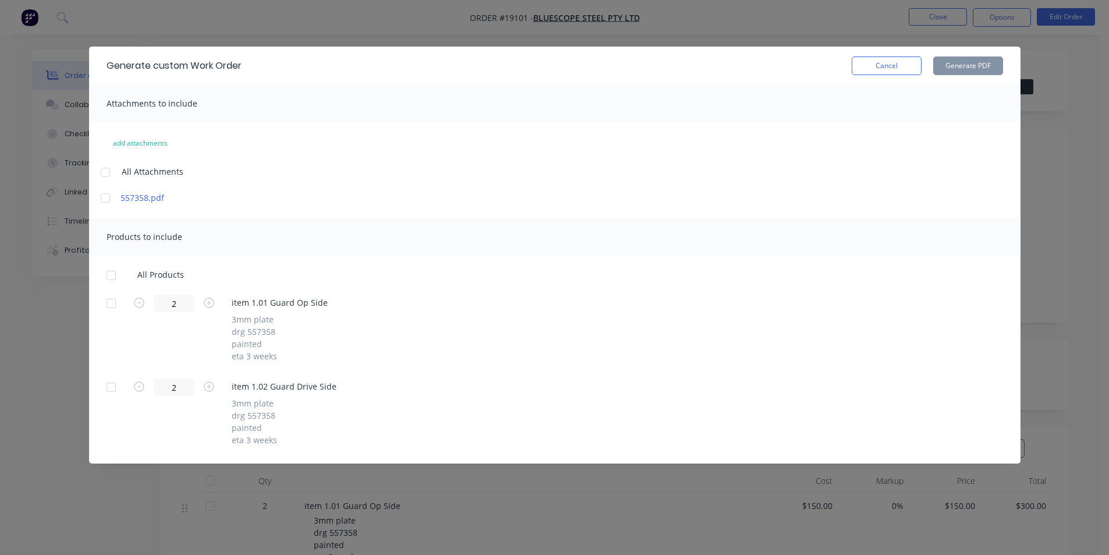
click at [107, 168] on div at bounding box center [105, 172] width 23 height 23
click at [116, 274] on div at bounding box center [111, 275] width 23 height 23
click at [984, 61] on button "Generate PDF" at bounding box center [968, 65] width 70 height 19
click at [890, 62] on button "Cancel" at bounding box center [887, 65] width 70 height 19
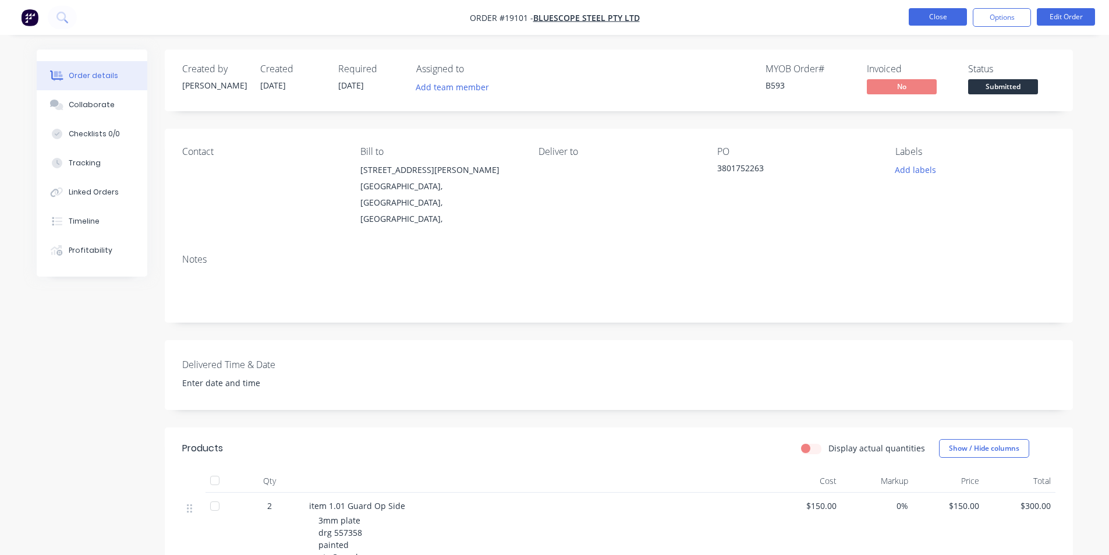
click at [943, 23] on button "Close" at bounding box center [938, 16] width 58 height 17
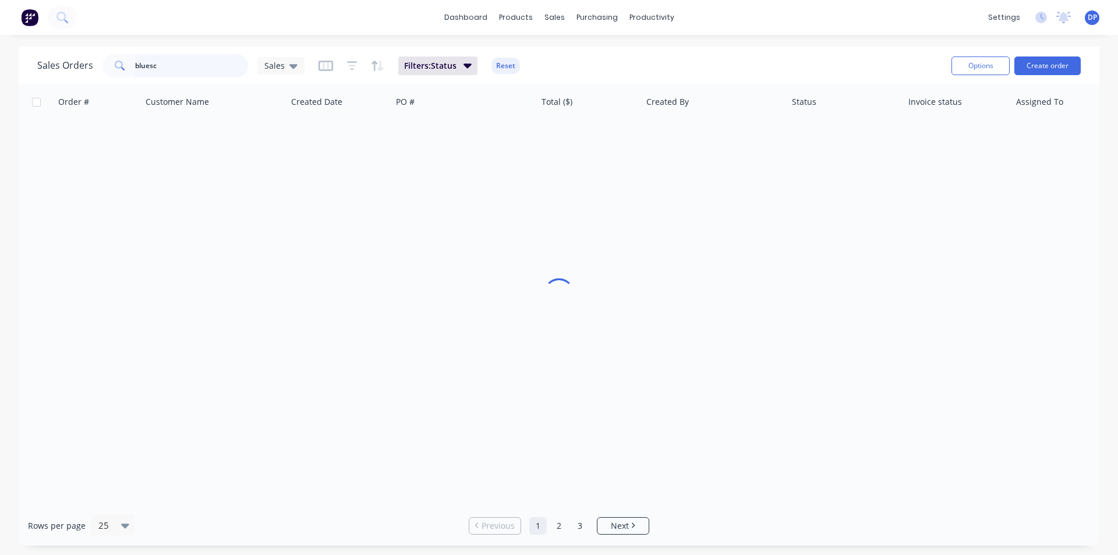
click at [169, 69] on input "bluesc" at bounding box center [192, 65] width 114 height 23
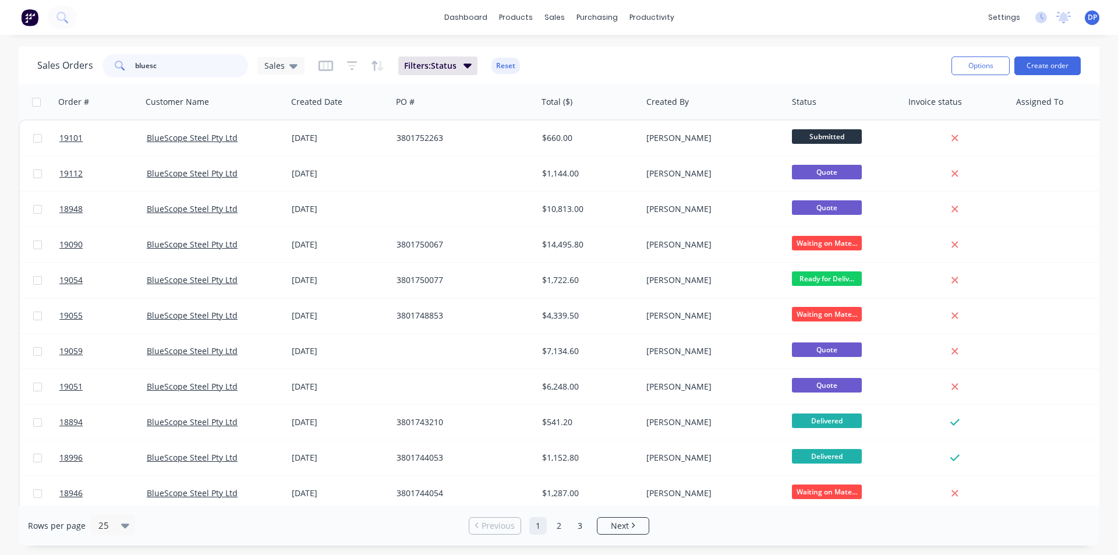
drag, startPoint x: 169, startPoint y: 69, endPoint x: 59, endPoint y: 73, distance: 110.7
click at [59, 73] on div "Sales Orders bluesc Sales" at bounding box center [170, 65] width 267 height 23
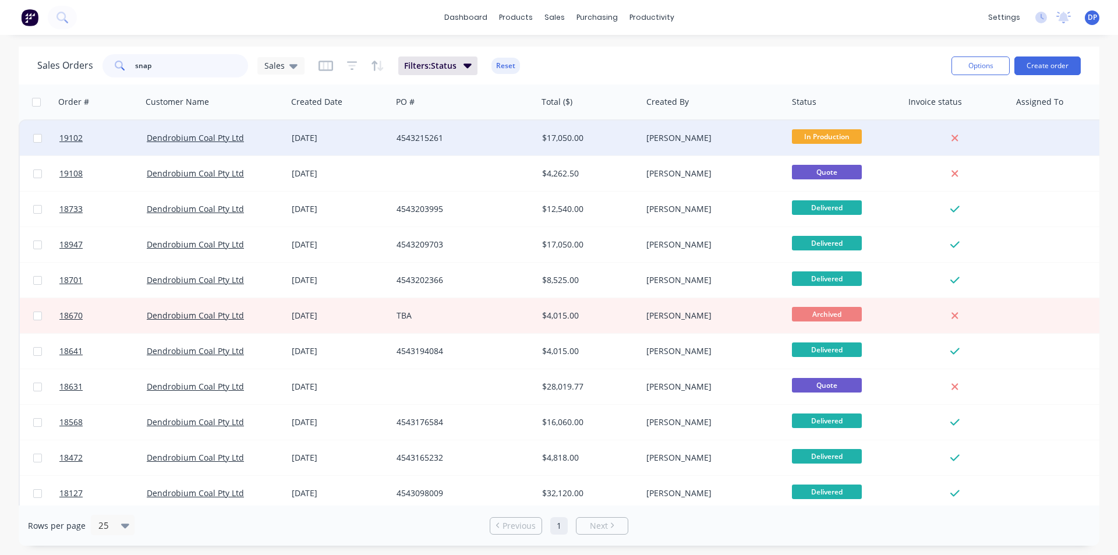
type input "snap"
click at [54, 141] on div at bounding box center [37, 138] width 35 height 35
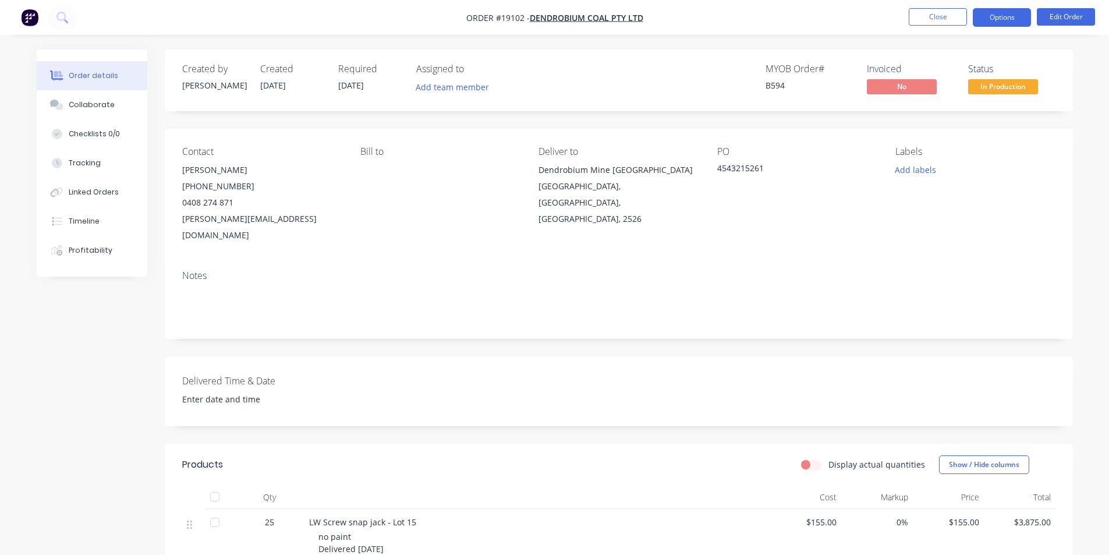
click at [1001, 12] on button "Options" at bounding box center [1002, 17] width 58 height 19
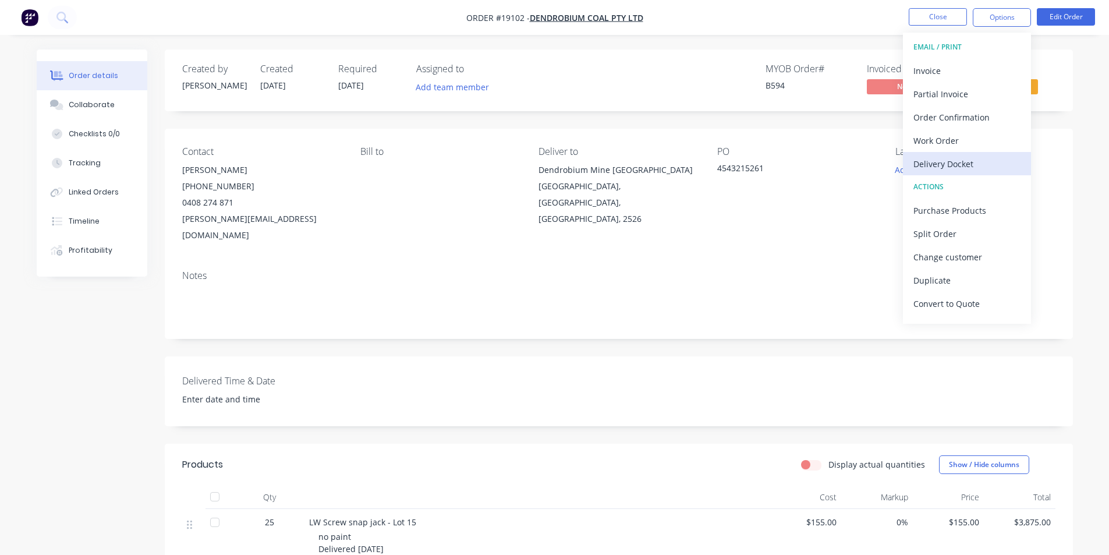
click at [967, 171] on div "Delivery Docket" at bounding box center [967, 163] width 107 height 17
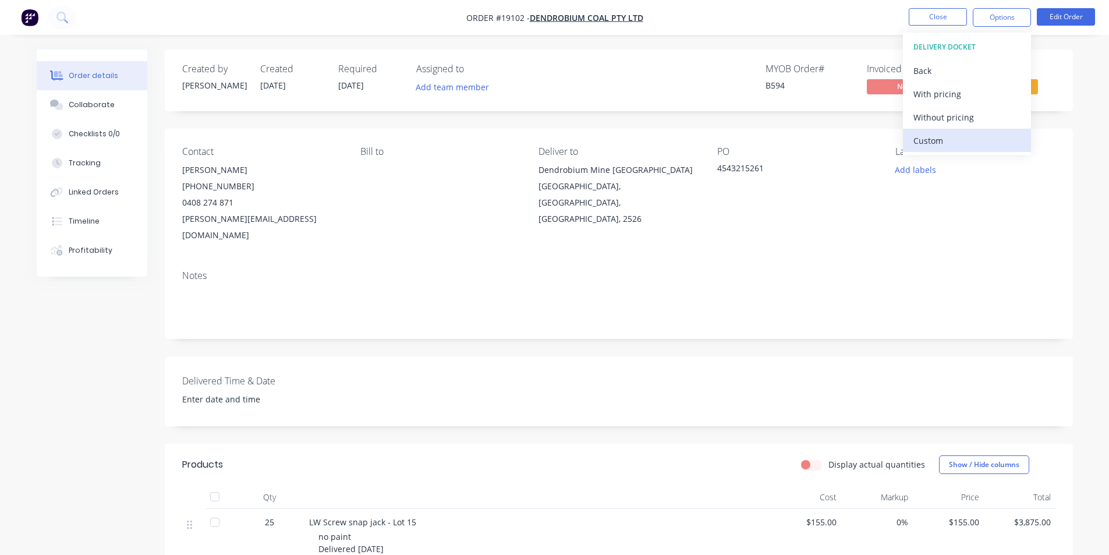
click at [942, 137] on div "Custom" at bounding box center [967, 140] width 107 height 17
click at [944, 119] on div "Without pricing" at bounding box center [967, 117] width 107 height 17
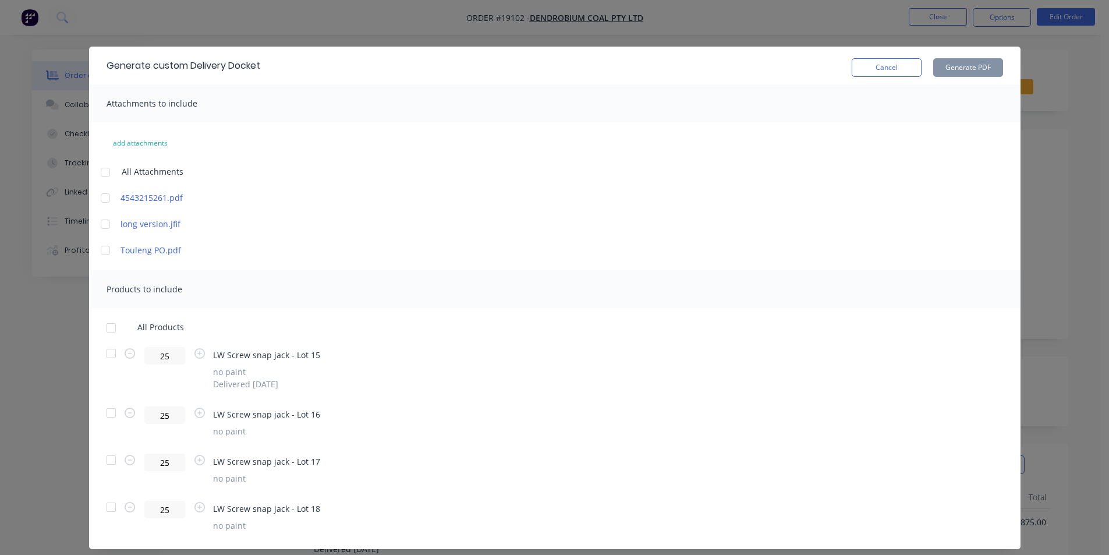
click at [102, 347] on div at bounding box center [111, 353] width 23 height 23
click at [954, 74] on button "Generate PDF" at bounding box center [968, 67] width 70 height 19
click at [885, 71] on button "Cancel" at bounding box center [887, 67] width 70 height 19
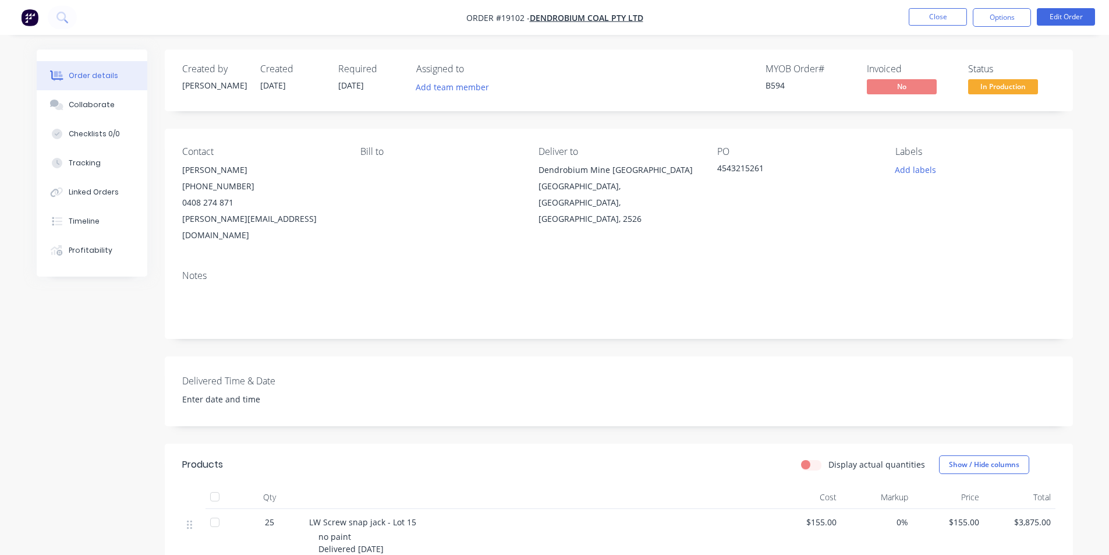
click at [29, 17] on img "button" at bounding box center [29, 17] width 17 height 17
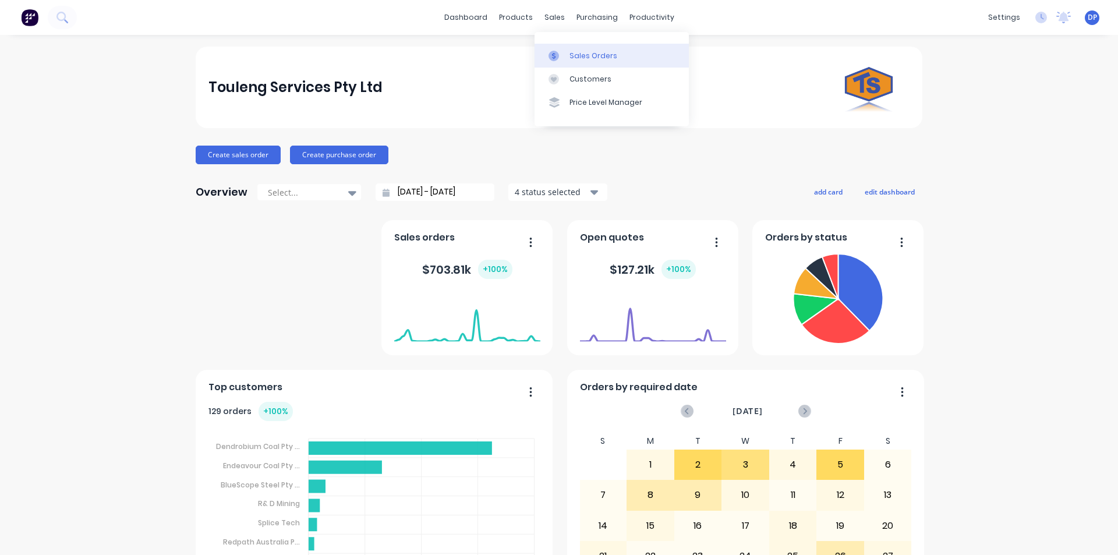
click at [586, 58] on div "Sales Orders" at bounding box center [593, 56] width 48 height 10
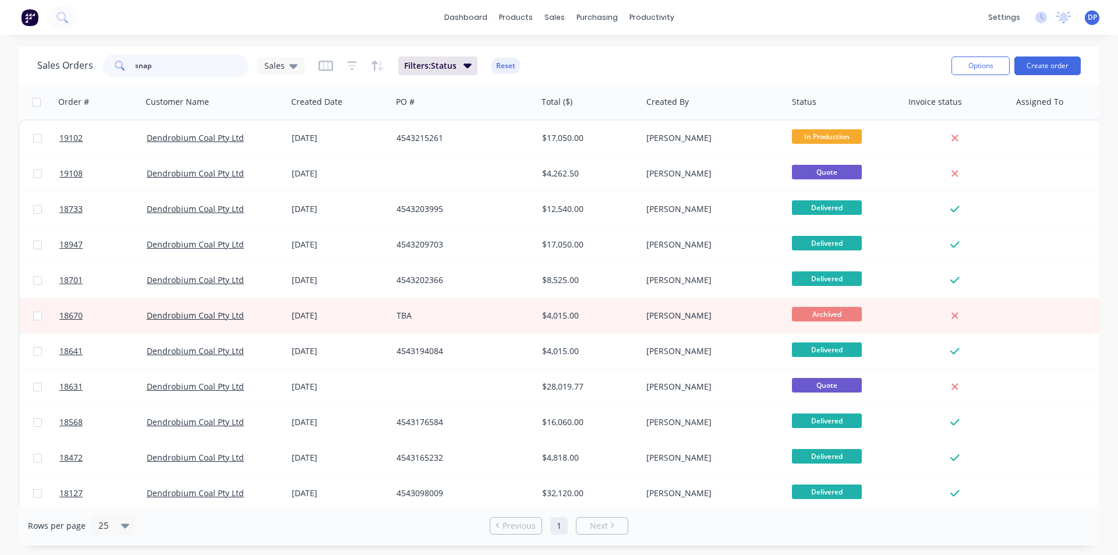
click at [186, 69] on input "snap" at bounding box center [192, 65] width 114 height 23
type input "s"
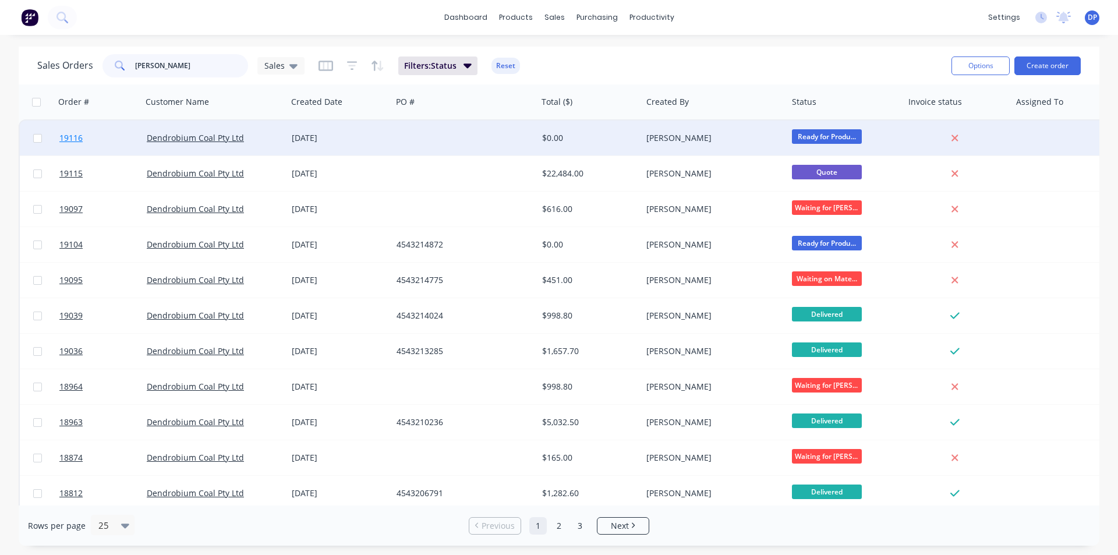
type input "[PERSON_NAME]"
click at [62, 133] on span "19116" at bounding box center [70, 138] width 23 height 12
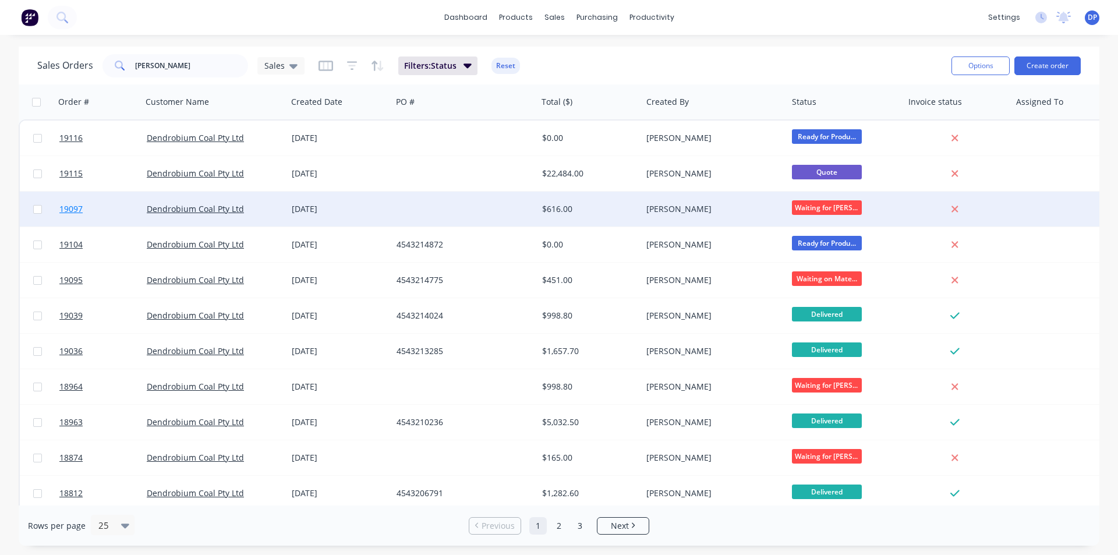
click at [73, 207] on span "19097" at bounding box center [70, 209] width 23 height 12
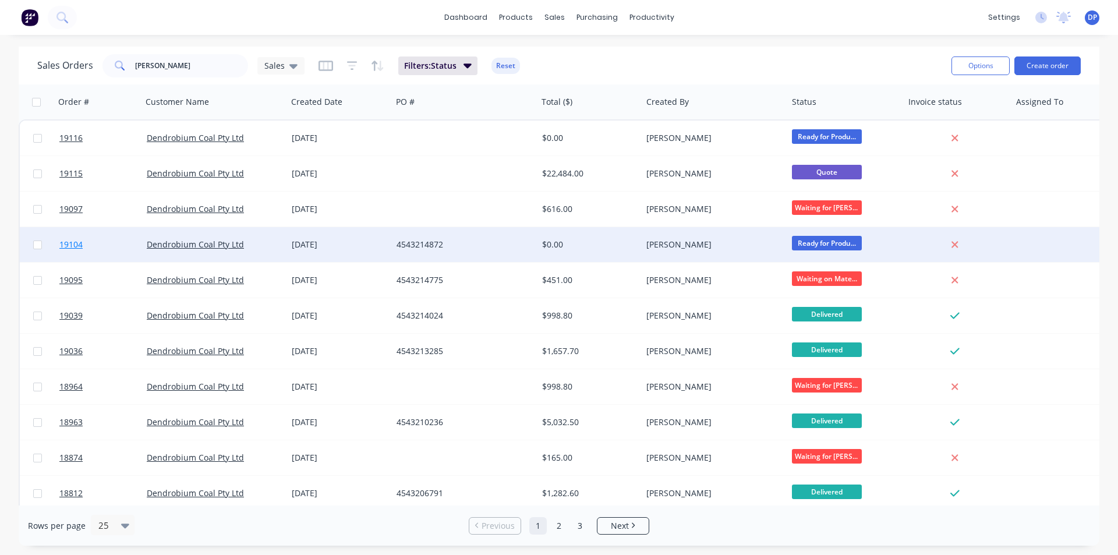
click at [75, 240] on span "19104" at bounding box center [70, 245] width 23 height 12
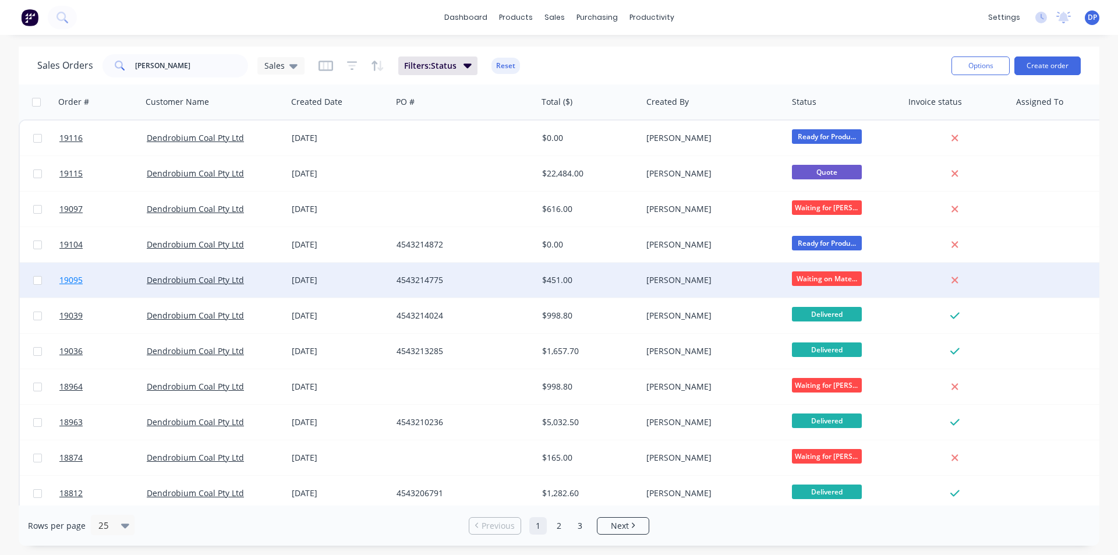
click at [68, 277] on span "19095" at bounding box center [70, 280] width 23 height 12
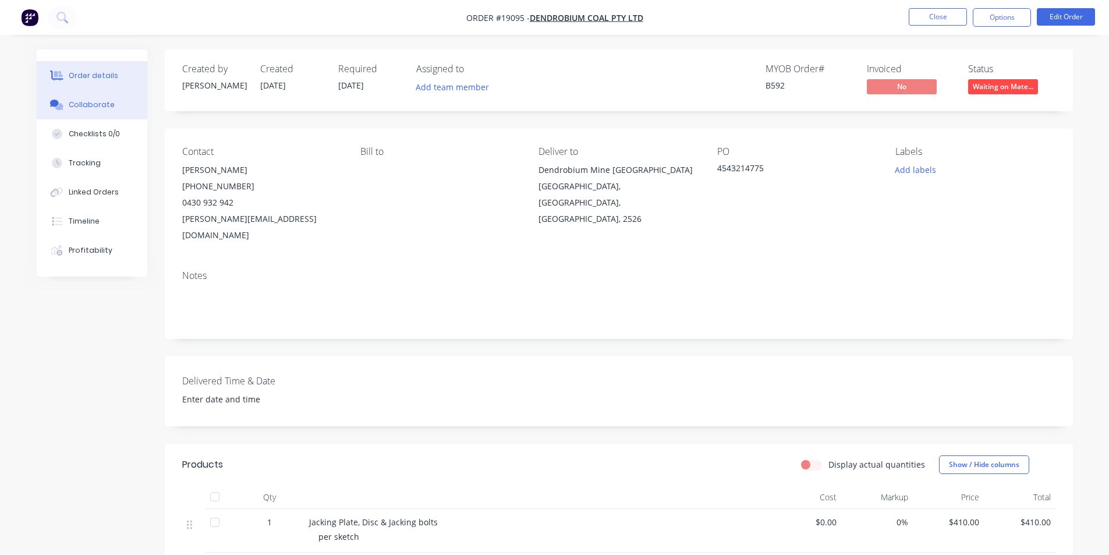
click at [72, 105] on div "Collaborate" at bounding box center [92, 105] width 46 height 10
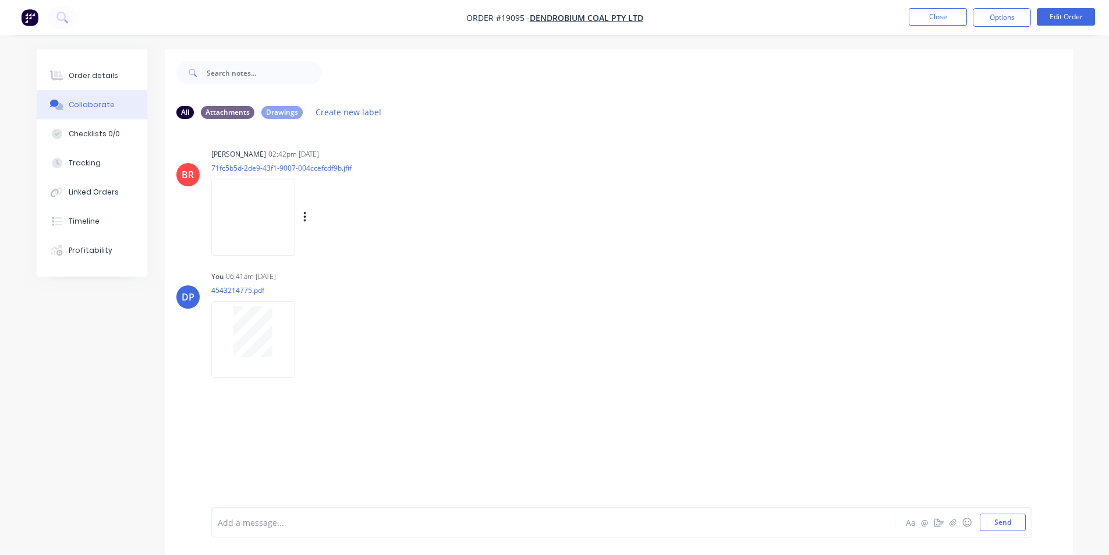
click at [263, 218] on img at bounding box center [253, 217] width 84 height 76
click at [31, 17] on img "button" at bounding box center [29, 17] width 17 height 17
